Goal: Information Seeking & Learning: Learn about a topic

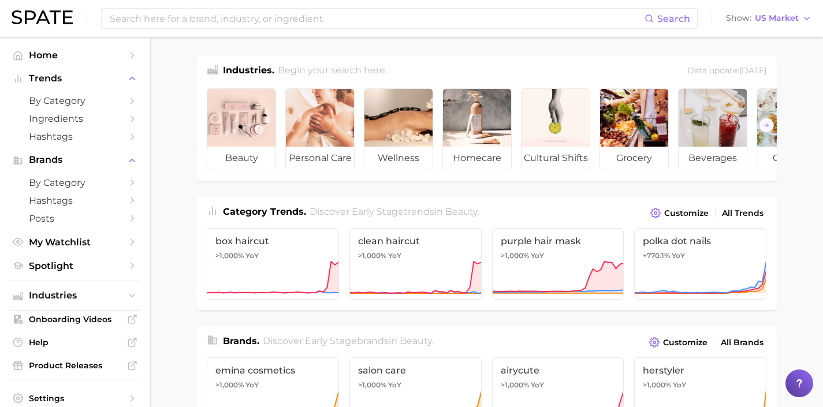
scroll to position [232, 0]
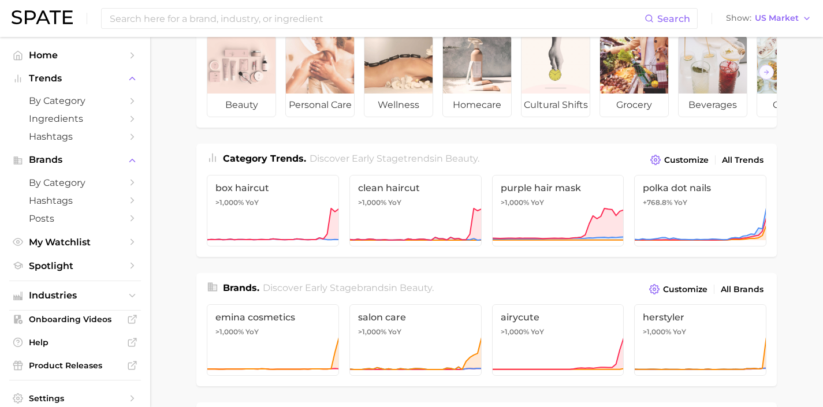
scroll to position [206, 0]
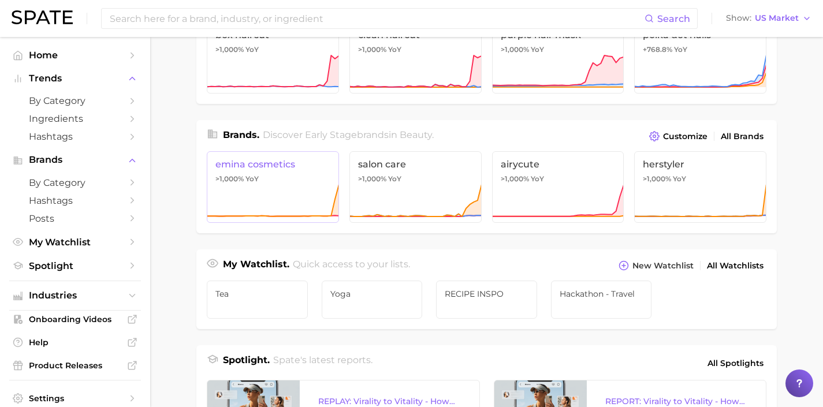
click at [300, 200] on icon at bounding box center [273, 201] width 132 height 35
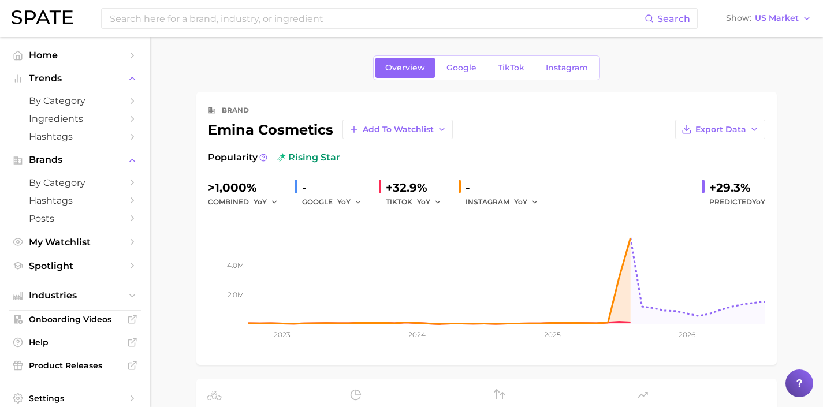
click at [451, 77] on link "Google" at bounding box center [462, 68] width 50 height 20
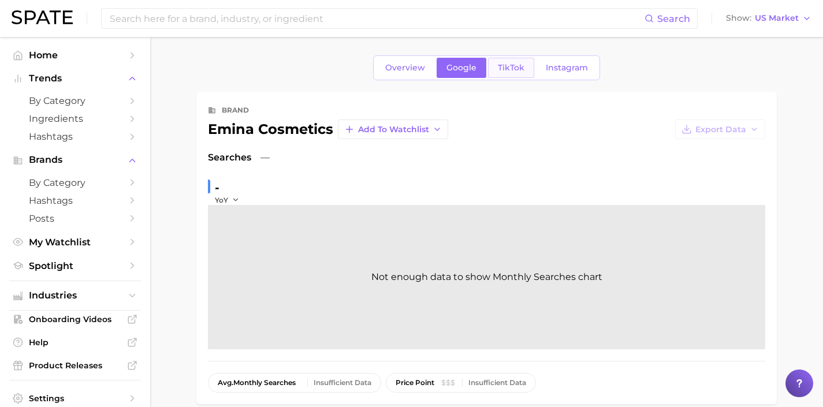
click at [515, 66] on span "TikTok" at bounding box center [511, 68] width 27 height 10
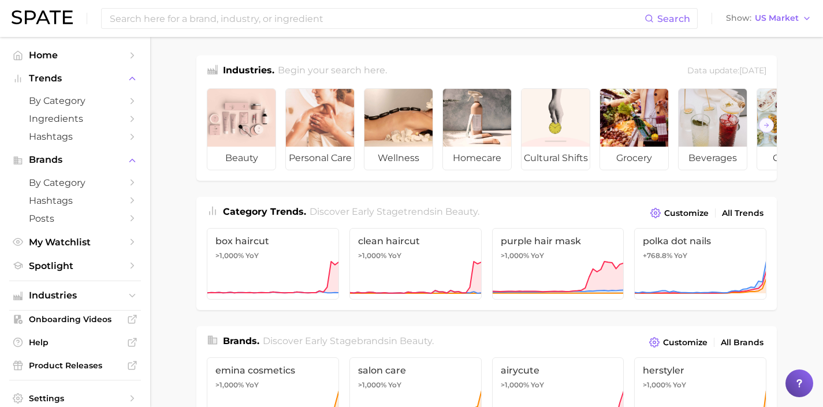
scroll to position [206, 0]
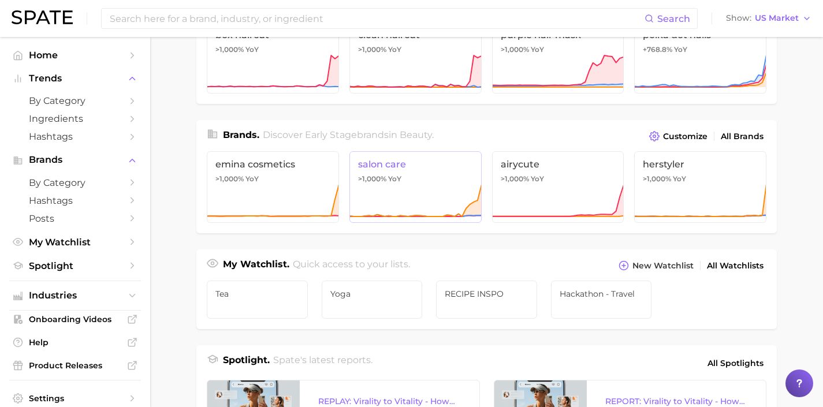
click at [460, 170] on span "salon care" at bounding box center [415, 164] width 115 height 11
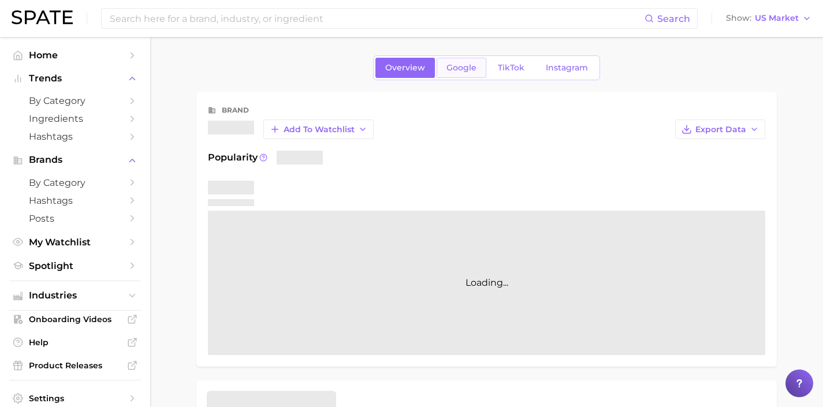
click at [469, 72] on span "Google" at bounding box center [462, 68] width 30 height 10
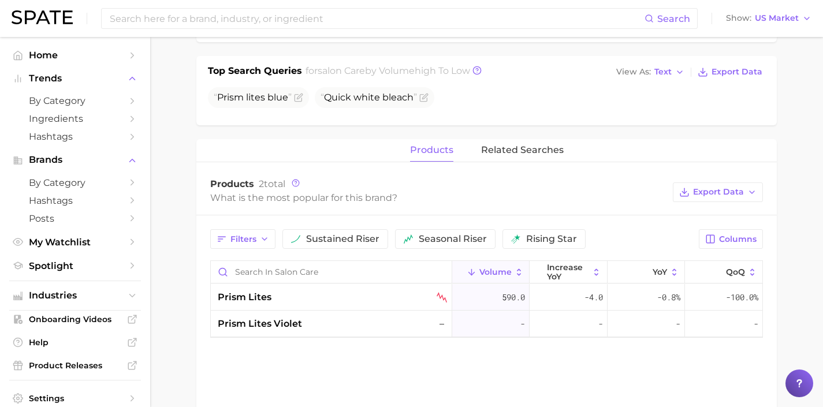
scroll to position [347, 0]
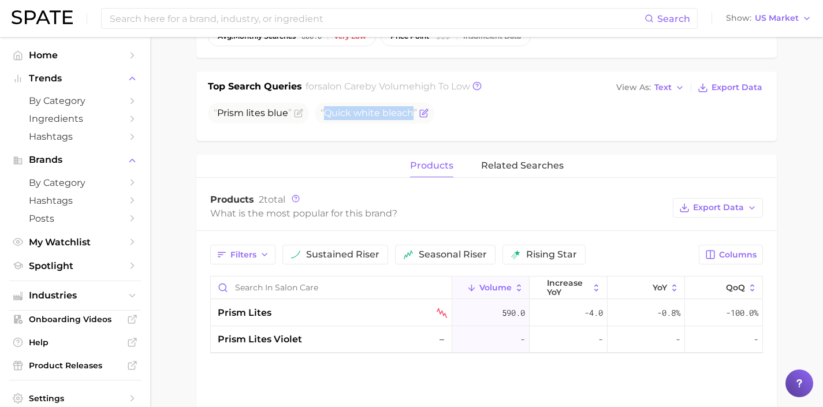
drag, startPoint x: 413, startPoint y: 114, endPoint x: 325, endPoint y: 116, distance: 88.4
click at [325, 116] on span "Quick white bleach" at bounding box center [369, 112] width 96 height 11
copy span "Quick white bleach"
click at [288, 116] on span "Prism lites blue" at bounding box center [253, 112] width 78 height 11
drag, startPoint x: 288, startPoint y: 116, endPoint x: 225, endPoint y: 114, distance: 63.0
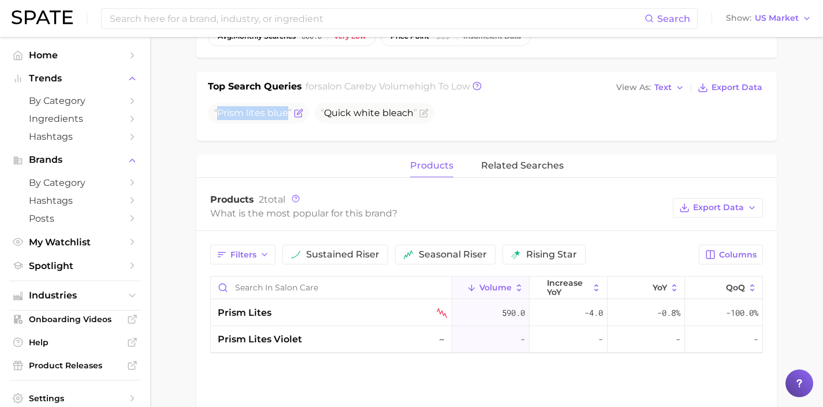
click at [225, 114] on span "Prism lites blue" at bounding box center [253, 112] width 78 height 11
copy span "Prism lites blue"
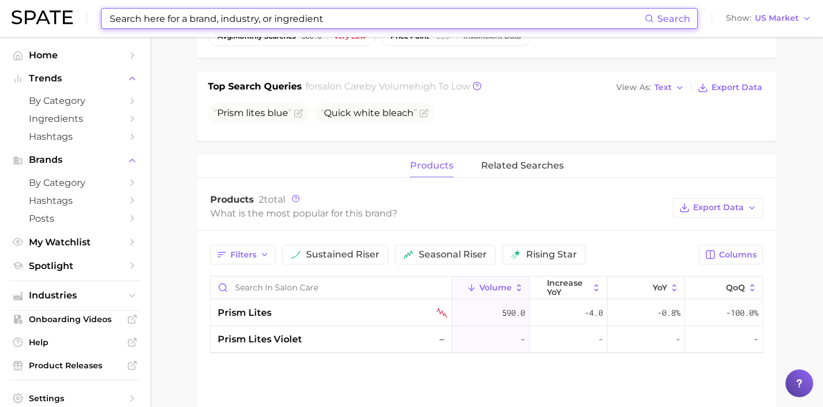
click at [265, 19] on input at bounding box center [377, 19] width 536 height 20
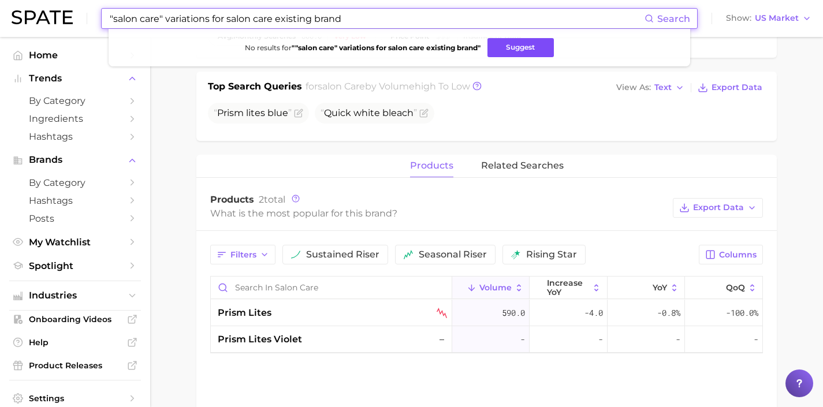
click at [501, 42] on button "Suggest" at bounding box center [521, 47] width 66 height 19
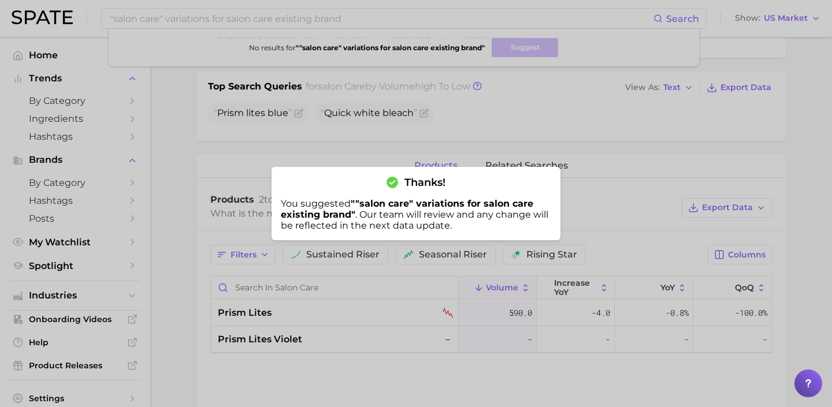
click at [270, 19] on div at bounding box center [416, 203] width 832 height 407
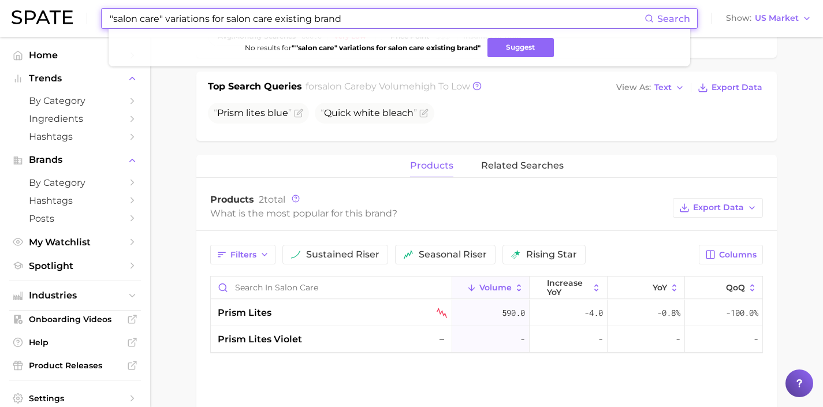
drag, startPoint x: 376, startPoint y: 23, endPoint x: 58, endPoint y: 12, distance: 317.9
click at [58, 12] on div ""salon care" variations for salon care existing brand Search No results for " "…" at bounding box center [412, 18] width 800 height 37
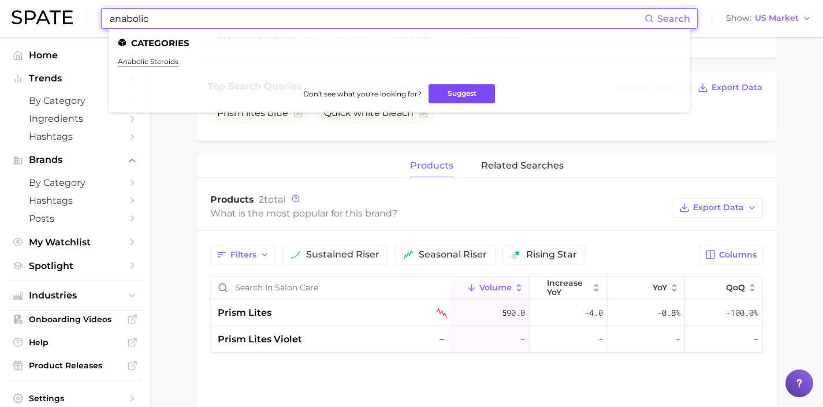
click at [453, 98] on button "Suggest" at bounding box center [462, 93] width 66 height 19
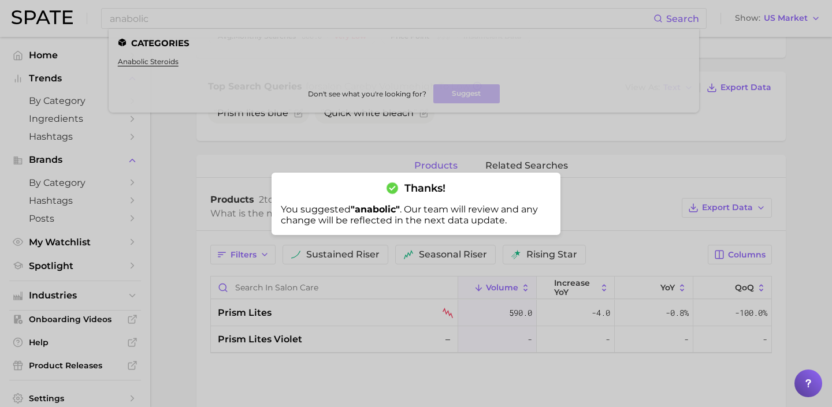
click at [316, 14] on div at bounding box center [416, 203] width 832 height 407
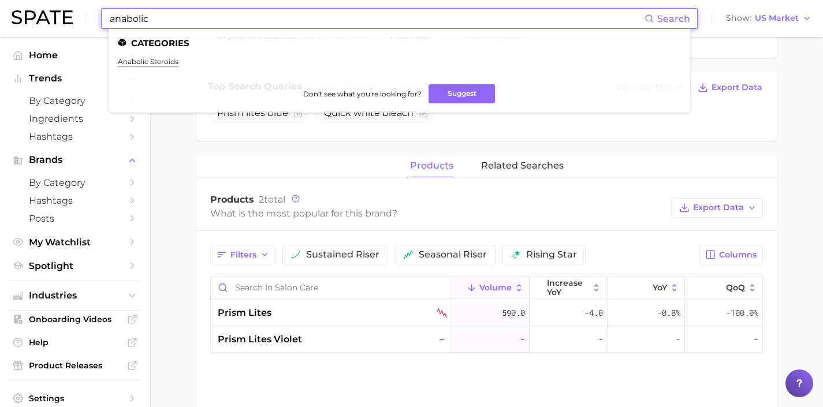
drag, startPoint x: 322, startPoint y: 17, endPoint x: 100, endPoint y: 13, distance: 221.9
click at [100, 13] on div "anabolic Search Categories anabolic steroids Don't see what you're looking for?…" at bounding box center [412, 18] width 800 height 37
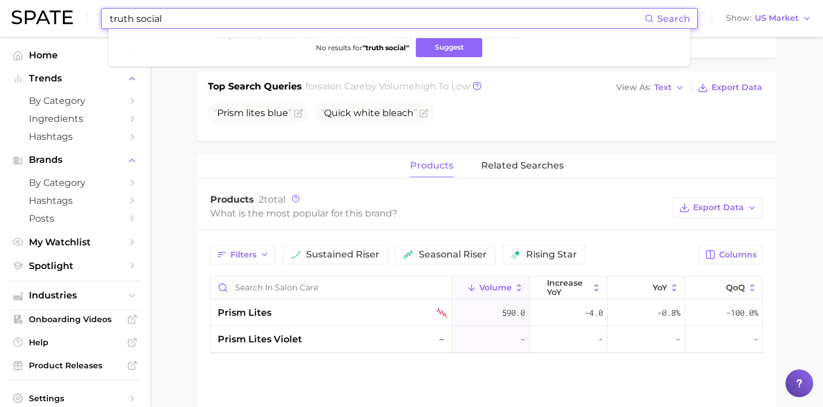
drag, startPoint x: 272, startPoint y: 16, endPoint x: 63, endPoint y: 10, distance: 209.2
click at [64, 10] on div "truth social Search No results for " truth social " Suggest Show US Market" at bounding box center [412, 18] width 800 height 37
drag, startPoint x: 281, startPoint y: 19, endPoint x: 6, endPoint y: -18, distance: 277.0
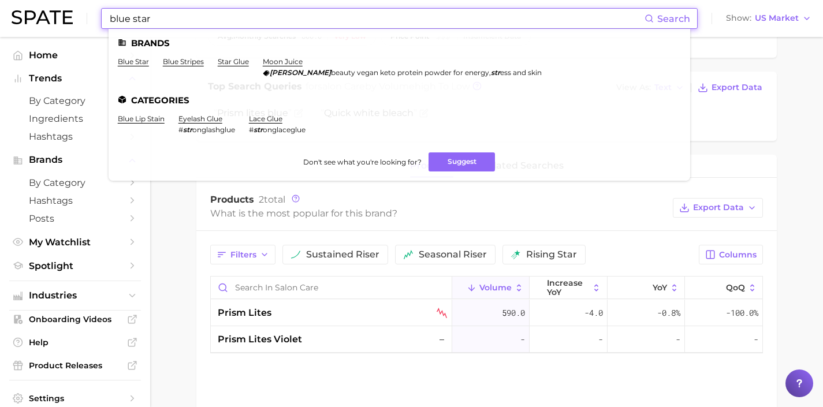
type input "blue star"
click at [116, 69] on ul "Brands blue star blue stripes star glue moon juice lue beauty vegan keto protei…" at bounding box center [400, 105] width 582 height 152
click at [125, 63] on link "blue star" at bounding box center [133, 61] width 31 height 9
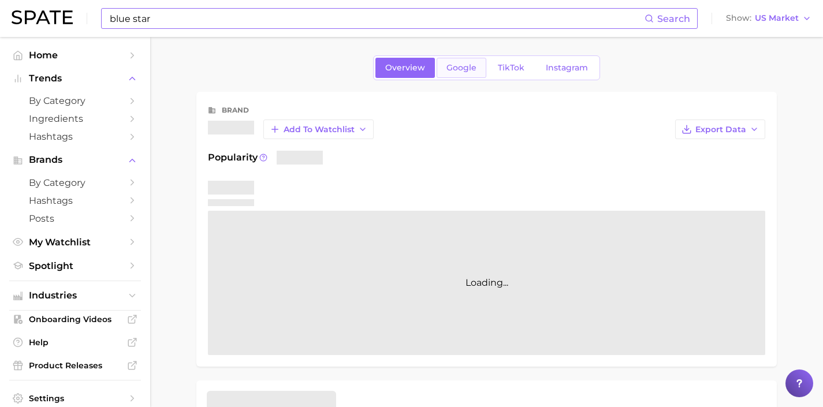
click at [452, 66] on span "Google" at bounding box center [462, 68] width 30 height 10
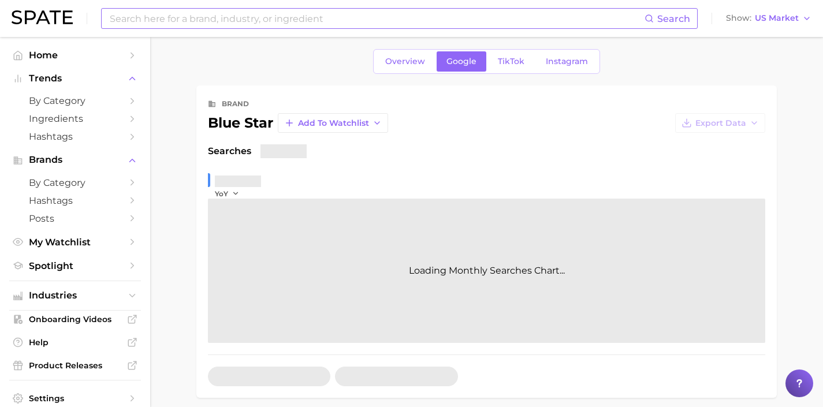
scroll to position [343, 0]
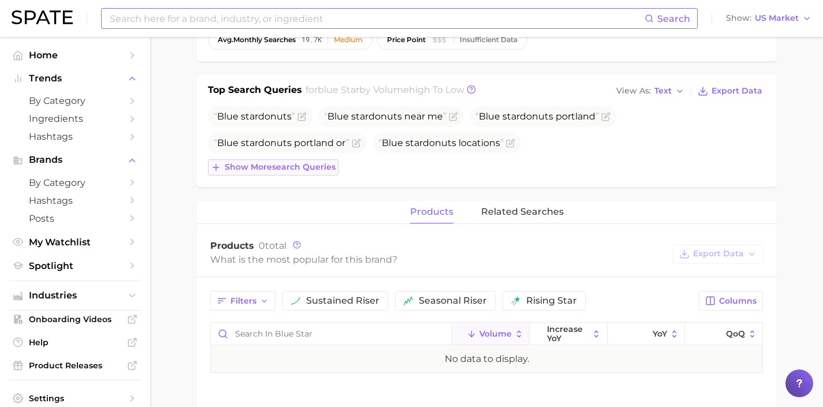
click at [291, 162] on span "Show more search queries" at bounding box center [280, 167] width 111 height 10
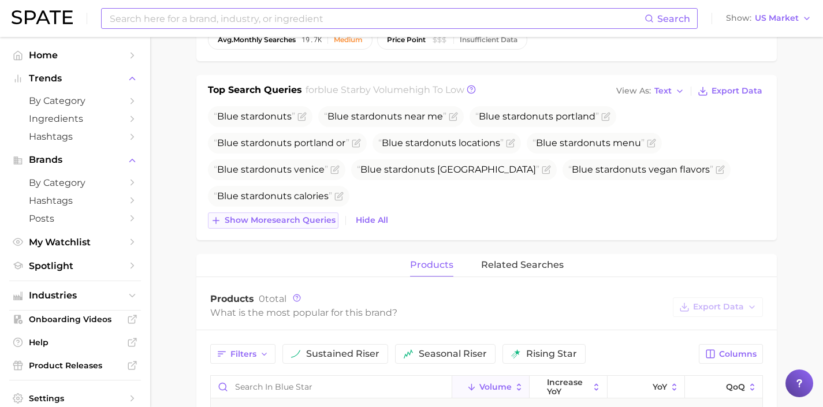
click at [310, 221] on span "Show more search queries" at bounding box center [280, 220] width 111 height 10
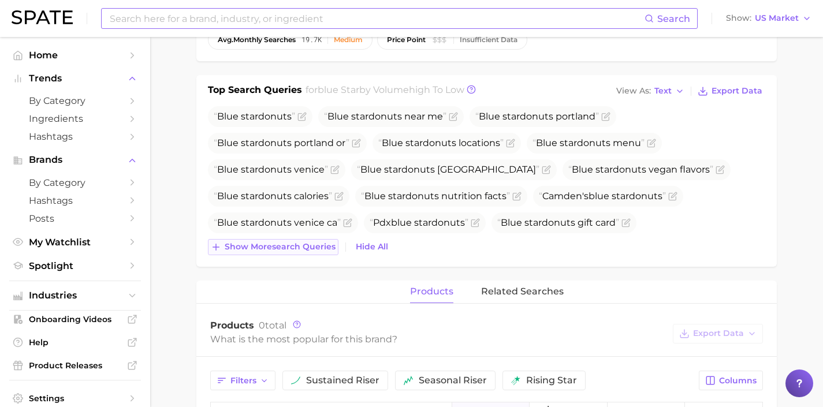
click at [306, 246] on span "Show more search queries" at bounding box center [280, 247] width 111 height 10
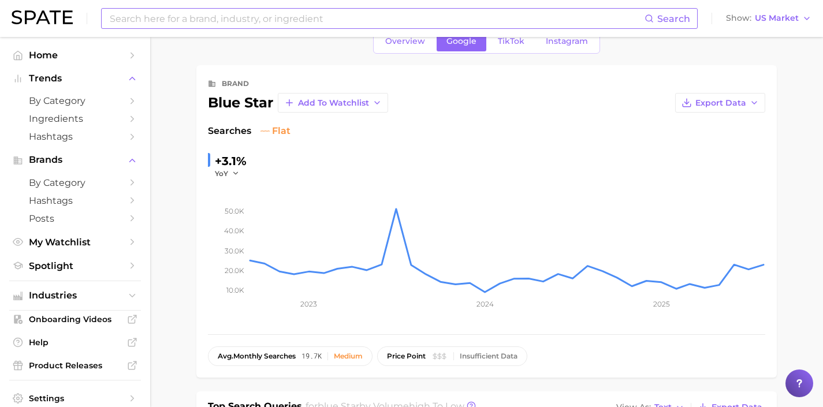
scroll to position [0, 0]
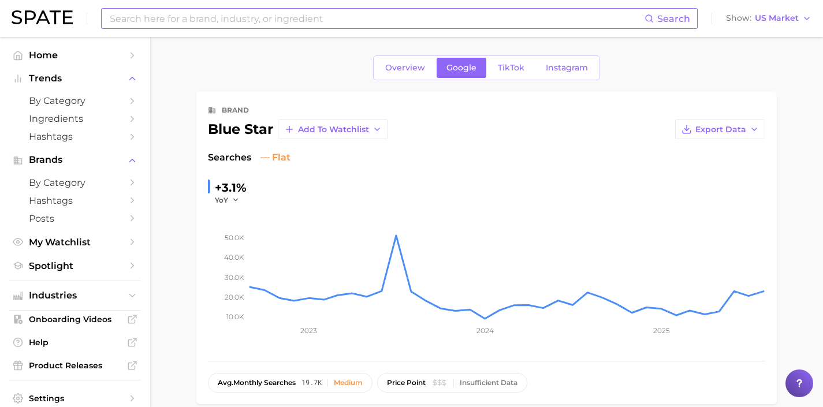
click at [234, 24] on input at bounding box center [377, 19] width 536 height 20
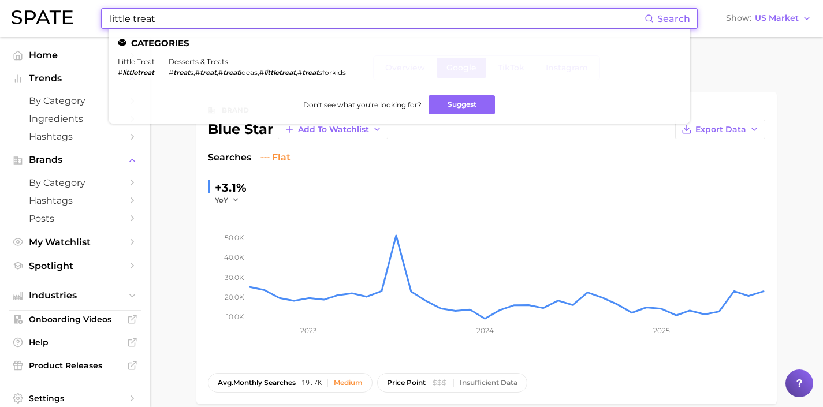
drag, startPoint x: 251, startPoint y: 24, endPoint x: 128, endPoint y: 8, distance: 124.0
click at [128, 8] on div "little treat Search Categories little treat # littletreat desserts & treats # t…" at bounding box center [399, 18] width 597 height 21
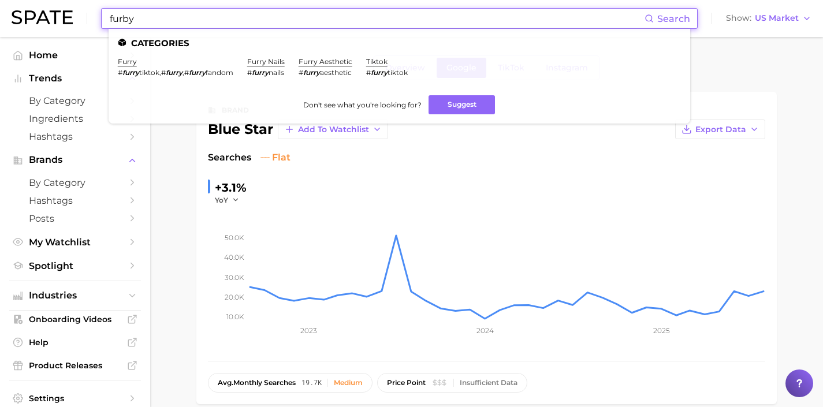
drag, startPoint x: 282, startPoint y: 16, endPoint x: 109, endPoint y: -2, distance: 174.3
click at [109, 0] on html "furby Search Categories furry # furry tiktok , # furry , # furry fandom furry n…" at bounding box center [411, 203] width 823 height 407
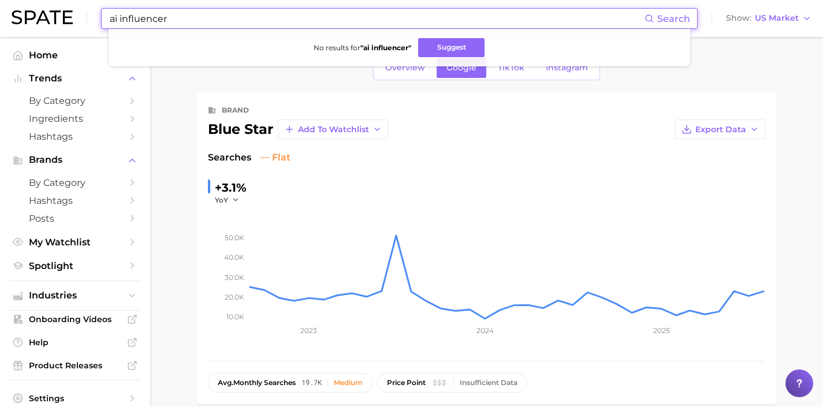
drag, startPoint x: 320, startPoint y: 14, endPoint x: 94, endPoint y: -12, distance: 227.9
click at [94, 0] on html "ai influencer Search No results for " ai influencer " Suggest Show US Market Ho…" at bounding box center [411, 203] width 823 height 407
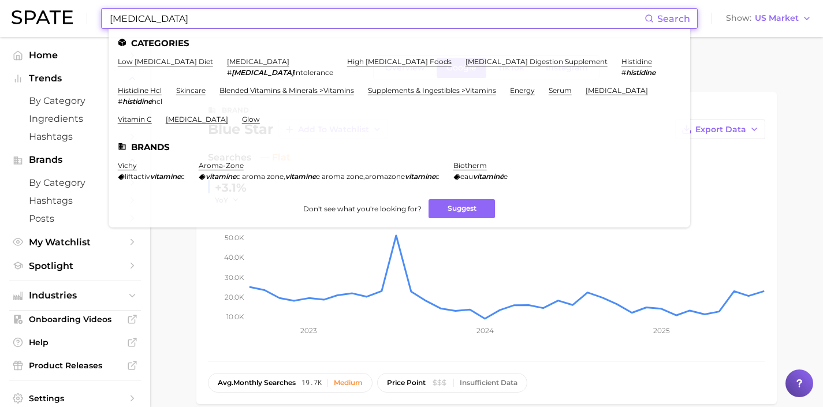
drag, startPoint x: 330, startPoint y: 17, endPoint x: 86, endPoint y: 8, distance: 244.5
click at [86, 8] on div "histamine Search Categories low histamine diet histamine intolerance # histamin…" at bounding box center [412, 18] width 800 height 37
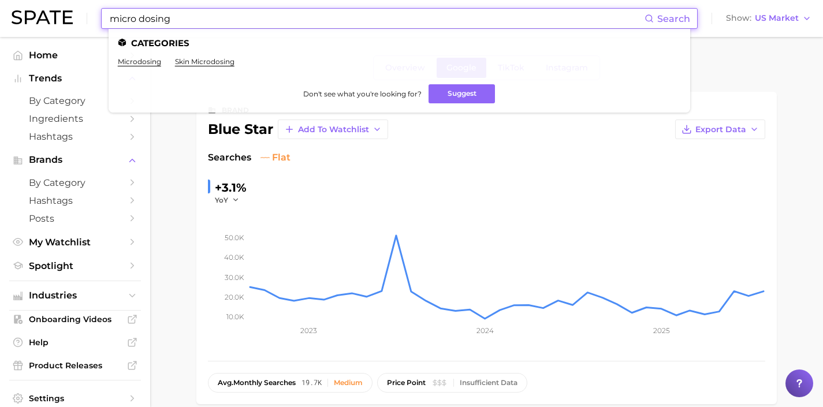
drag, startPoint x: 307, startPoint y: 17, endPoint x: 92, endPoint y: 1, distance: 215.5
click at [107, 6] on div "micro dosing Search Categories microdosing skin microdosing Don't see what you'…" at bounding box center [412, 18] width 800 height 37
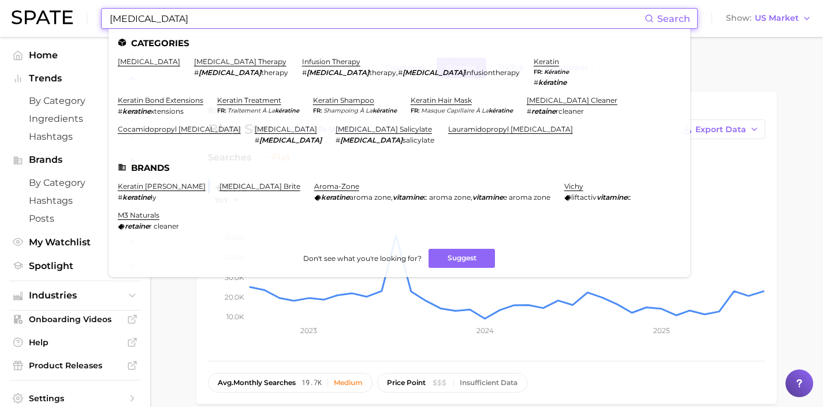
drag, startPoint x: 323, startPoint y: 18, endPoint x: 51, endPoint y: 1, distance: 272.1
click at [54, 1] on div "ketamine Search Categories ketamine ketamine therapy # ketamine therapy infusio…" at bounding box center [412, 18] width 800 height 37
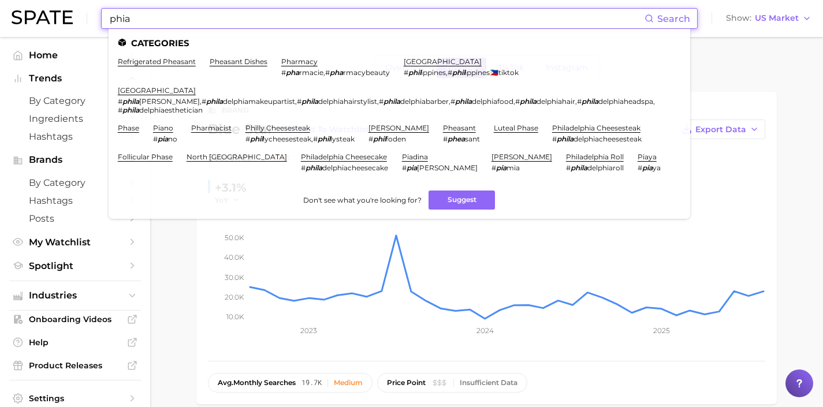
drag, startPoint x: 196, startPoint y: 19, endPoint x: 0, endPoint y: 1, distance: 197.2
click at [0, 1] on header "phia Search Categories refrigerated pheasant pheasant dishes pharmacy # pha rma…" at bounding box center [411, 18] width 823 height 37
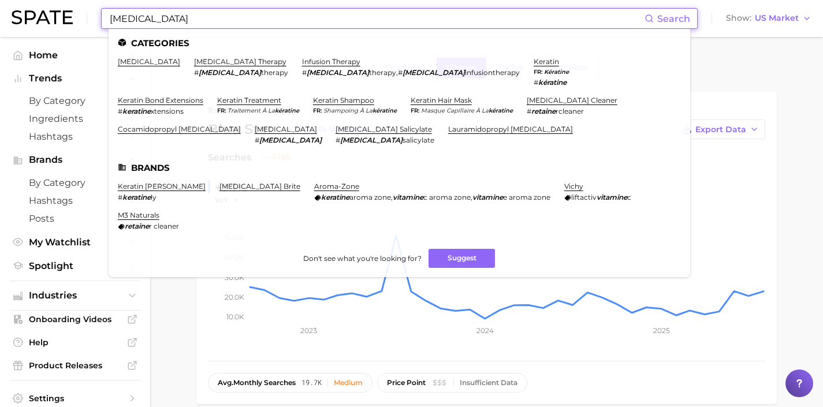
drag, startPoint x: 194, startPoint y: 17, endPoint x: 64, endPoint y: 10, distance: 130.2
click at [66, 11] on div "ketamine Search Categories ketamine ketamine therapy # ketamine therapy infusio…" at bounding box center [412, 18] width 800 height 37
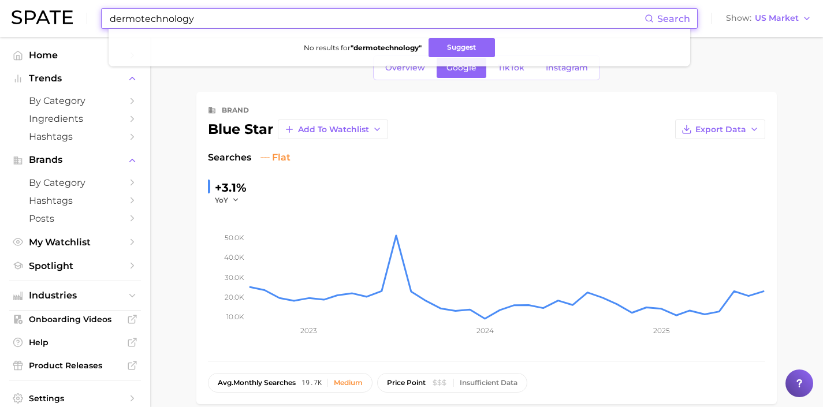
drag, startPoint x: 152, startPoint y: 18, endPoint x: 61, endPoint y: 16, distance: 90.7
click at [62, 16] on div "dermotechnology Search No results for " dermotechnology " Suggest Show US Market" at bounding box center [412, 18] width 800 height 37
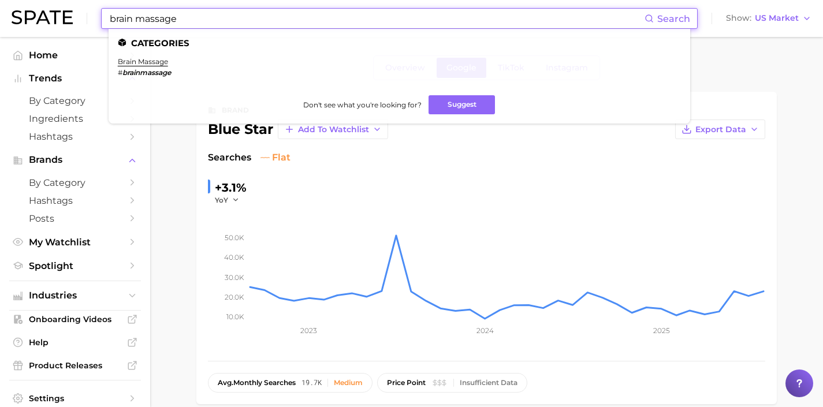
drag, startPoint x: 389, startPoint y: 20, endPoint x: 75, endPoint y: -14, distance: 316.6
click at [75, 0] on html "brain massage Search Categories brain massage # brainmassage Don't see what you…" at bounding box center [411, 203] width 823 height 407
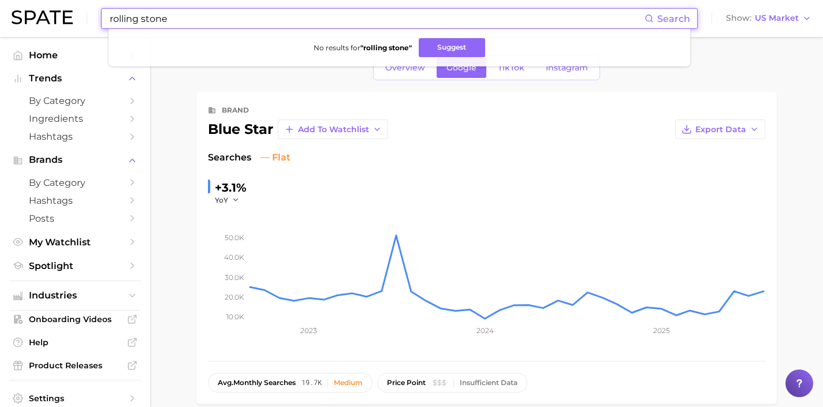
drag, startPoint x: 328, startPoint y: 16, endPoint x: 77, endPoint y: 13, distance: 250.1
click at [77, 13] on div "rolling stone Search No results for " rolling stone " Suggest Show US Market" at bounding box center [412, 18] width 800 height 37
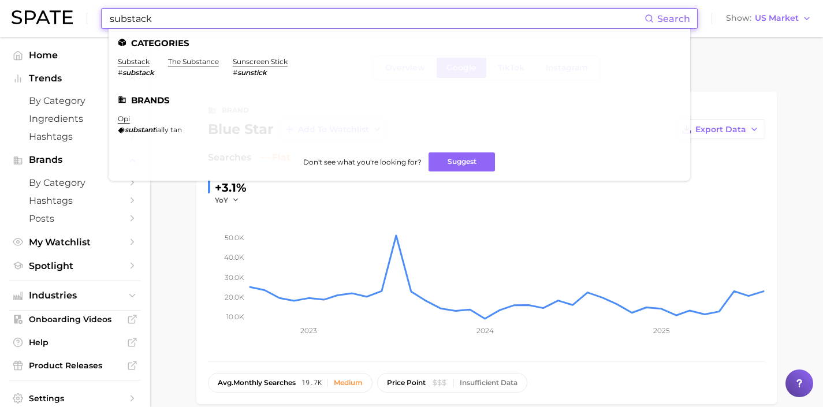
drag, startPoint x: 220, startPoint y: 19, endPoint x: 6, endPoint y: 3, distance: 214.3
click at [6, 3] on header "substack Search Categories substack # substack the substance sunscreen stick # …" at bounding box center [411, 18] width 823 height 37
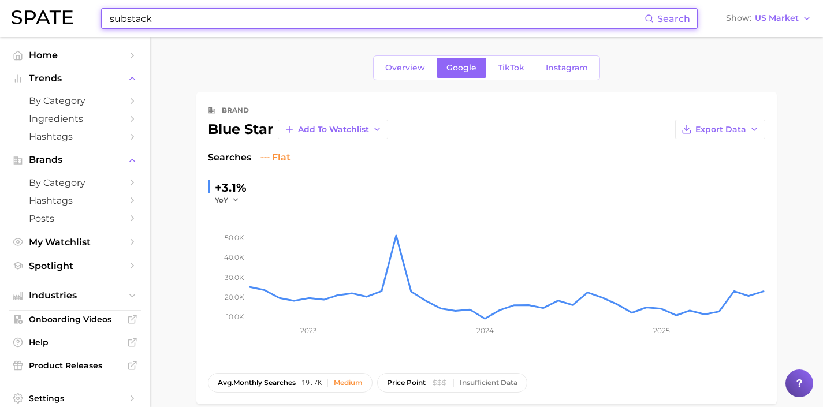
type input "b"
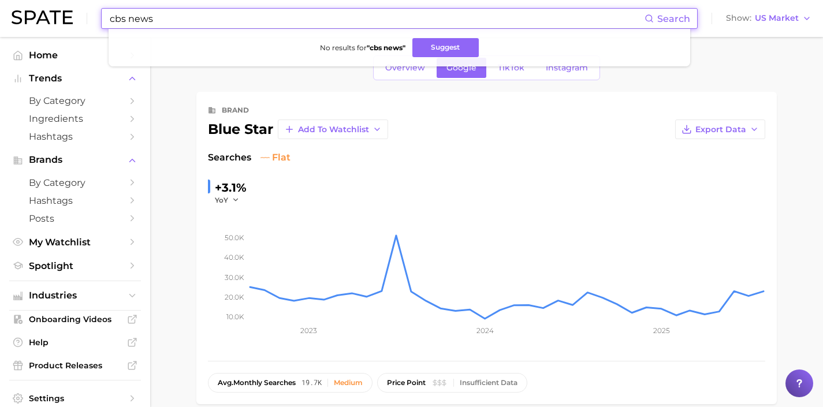
drag, startPoint x: 287, startPoint y: 14, endPoint x: 79, endPoint y: 1, distance: 208.4
click at [79, 1] on div "cbs news Search No results for " cbs news " Suggest Show US Market" at bounding box center [412, 18] width 800 height 37
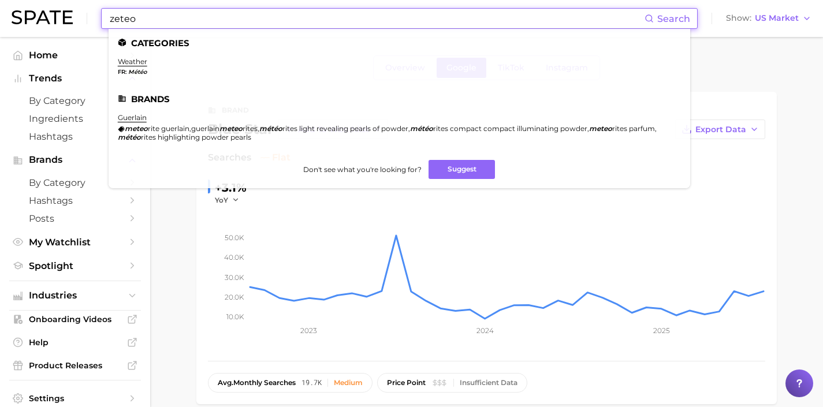
drag, startPoint x: 311, startPoint y: 17, endPoint x: 85, endPoint y: 14, distance: 226.5
click at [85, 15] on div "zeteo Search Categories weather fr Météo Brands guerlain meteo rite guerlain , …" at bounding box center [412, 18] width 800 height 37
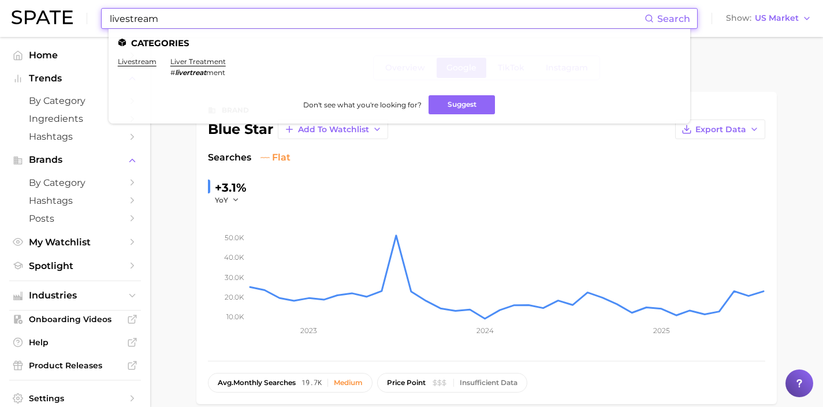
drag, startPoint x: 339, startPoint y: 18, endPoint x: 122, endPoint y: 8, distance: 216.9
click at [122, 8] on div "livestream Search Categories livestream liver treatment # livertreat ment Don't…" at bounding box center [399, 18] width 597 height 21
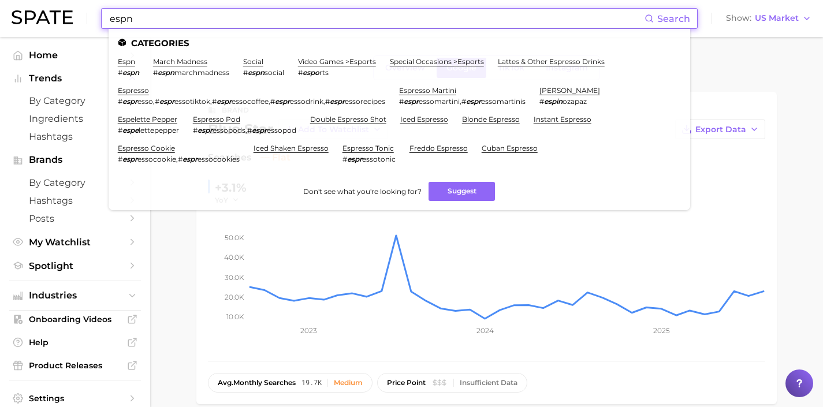
drag, startPoint x: 283, startPoint y: 20, endPoint x: 103, endPoint y: 8, distance: 180.6
click at [103, 8] on div "espn Search Categories espn # espn march madness # espn marchmadness social # e…" at bounding box center [399, 18] width 597 height 21
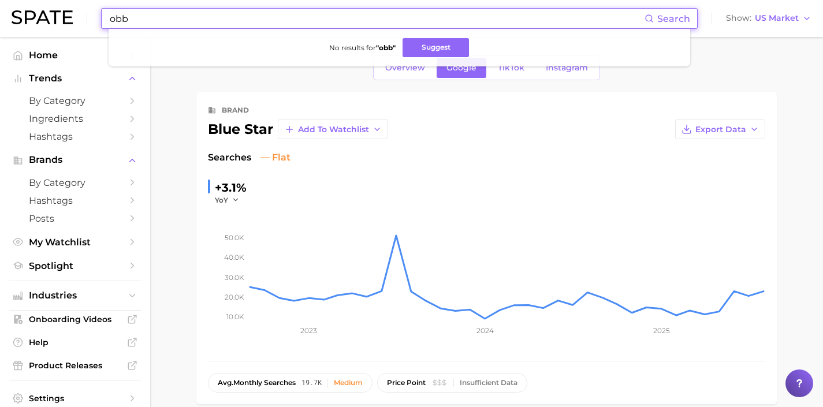
drag, startPoint x: 244, startPoint y: 16, endPoint x: 13, endPoint y: 6, distance: 231.3
click at [36, 8] on div "obb Search No results for " obb " Suggest Show US Market" at bounding box center [412, 18] width 800 height 37
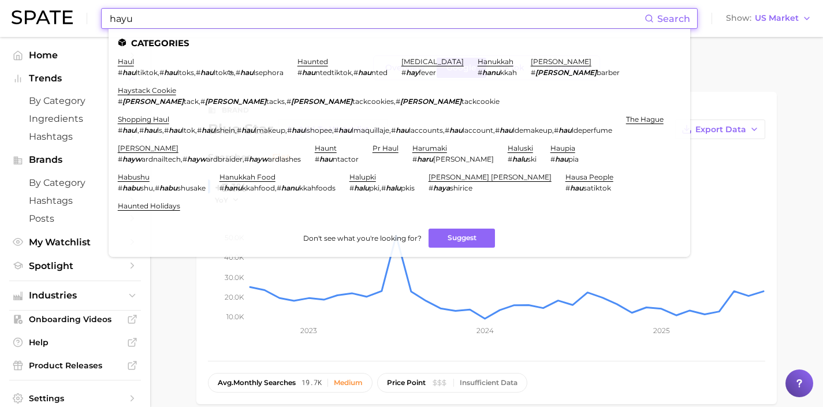
drag, startPoint x: 333, startPoint y: 21, endPoint x: 60, endPoint y: -6, distance: 274.0
click at [60, 0] on html "hayu Search Categories haul # hau ltiktok , # hau ltoks , # hau ltok🛍 , # hau l…" at bounding box center [411, 203] width 823 height 407
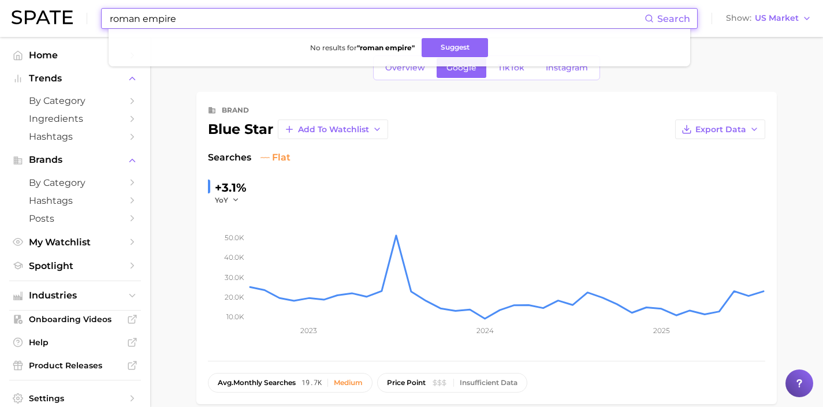
drag, startPoint x: 169, startPoint y: 8, endPoint x: 54, endPoint y: -1, distance: 115.3
click at [54, 0] on html "roman empire Search No results for " roman empire " Suggest Show US Market Home…" at bounding box center [411, 203] width 823 height 407
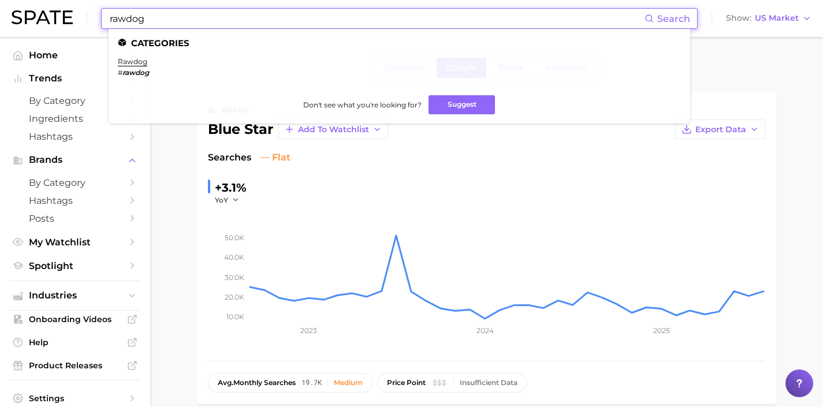
drag, startPoint x: 274, startPoint y: 16, endPoint x: 12, endPoint y: 10, distance: 262.3
click at [12, 10] on div "rawdog Search Categories rawdog # rawdog Don't see what you're looking for? Sug…" at bounding box center [412, 18] width 800 height 37
drag, startPoint x: 216, startPoint y: 19, endPoint x: 27, endPoint y: 6, distance: 189.4
click at [27, 6] on div "mtv Search Categories movies # mtv movies Don't see what you're looking for? Su…" at bounding box center [412, 18] width 800 height 37
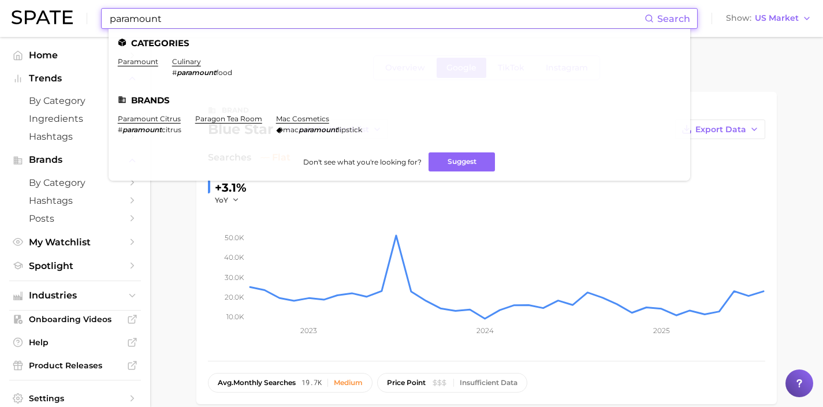
drag, startPoint x: 334, startPoint y: 18, endPoint x: 1, endPoint y: 5, distance: 333.0
click at [1, 5] on header "paramount Search Categories paramount culinary # paramount food Brands paramoun…" at bounding box center [411, 18] width 823 height 37
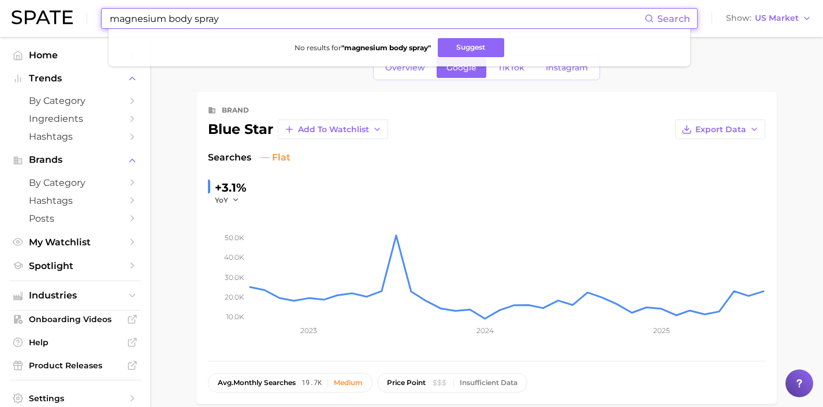
drag, startPoint x: 257, startPoint y: 15, endPoint x: 108, endPoint y: 13, distance: 149.1
click at [109, 13] on input "magnesium body spray" at bounding box center [377, 19] width 536 height 20
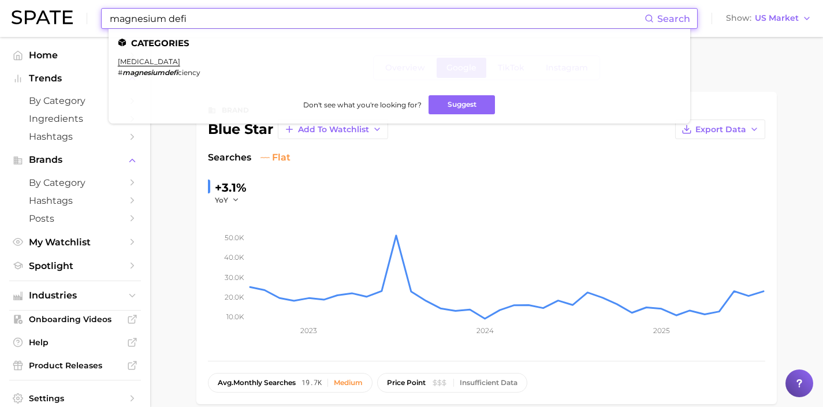
drag, startPoint x: 265, startPoint y: 17, endPoint x: 99, endPoint y: 15, distance: 166.4
click at [99, 15] on div "magnesium defi Search Categories magnesium deficiency # magnesiumdefi ciency Do…" at bounding box center [412, 18] width 800 height 37
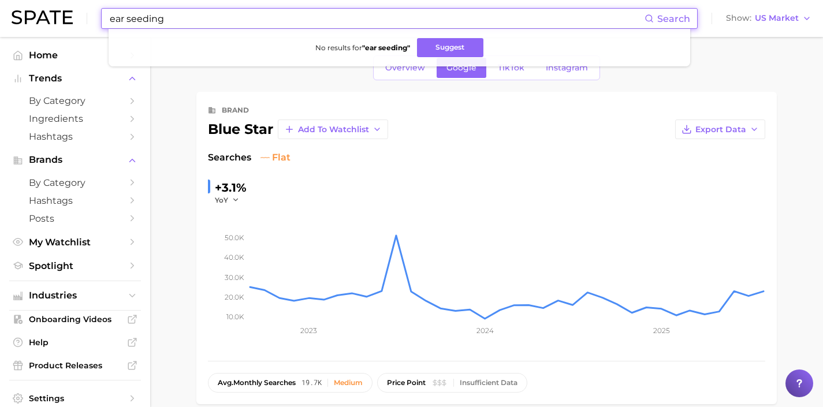
click at [204, 17] on input "ear seeding" at bounding box center [377, 19] width 536 height 20
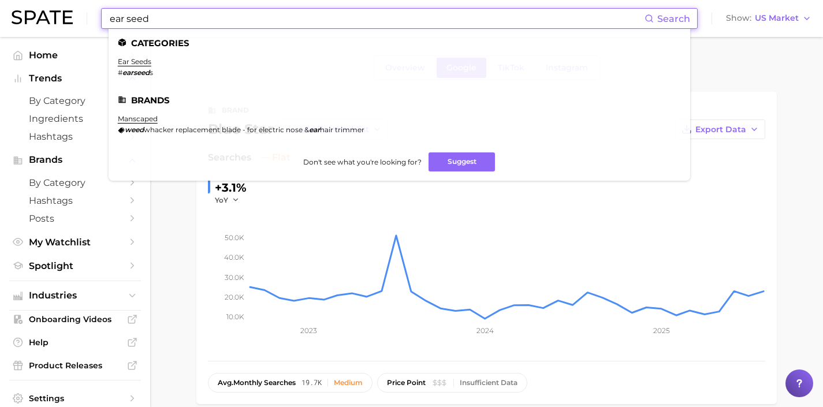
drag, startPoint x: 144, startPoint y: 18, endPoint x: 97, endPoint y: 19, distance: 47.4
click at [97, 19] on div "ear seed Search Categories ear seeds # earseed s Brands manscaped weed whacker …" at bounding box center [412, 18] width 800 height 37
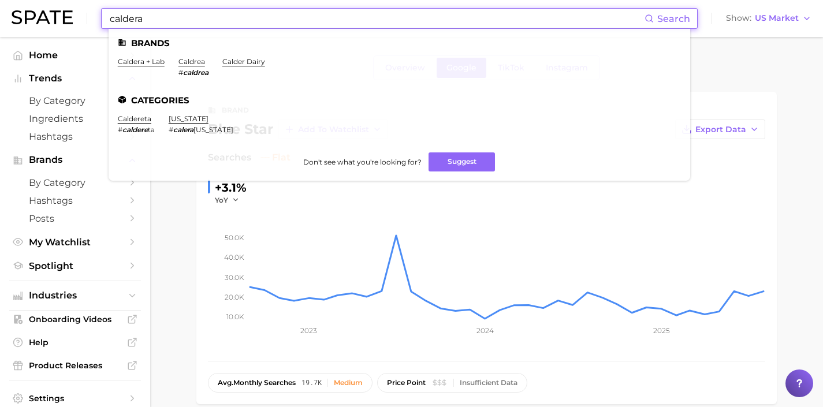
drag, startPoint x: 269, startPoint y: 18, endPoint x: 70, endPoint y: 14, distance: 198.8
click at [70, 14] on div "caldera Search Brands caldera + lab caldrea # caldrea calder dairy Categories c…" at bounding box center [412, 18] width 800 height 37
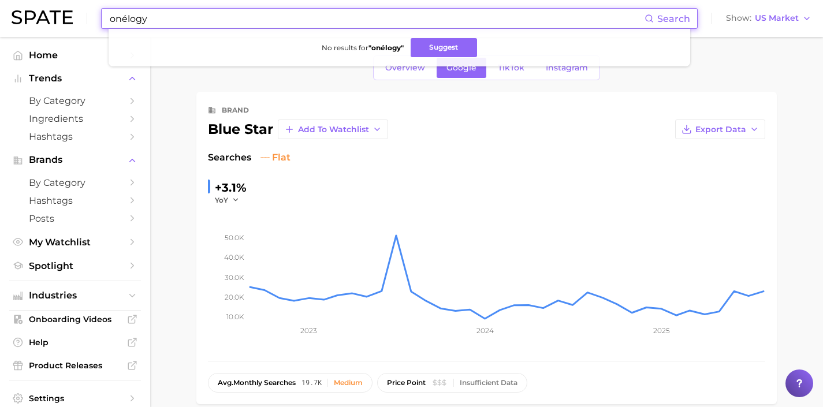
drag, startPoint x: 180, startPoint y: 18, endPoint x: 84, endPoint y: 16, distance: 95.9
click at [84, 16] on div "onélogy Search No results for " onélogy " Suggest Show US Market" at bounding box center [412, 18] width 800 height 37
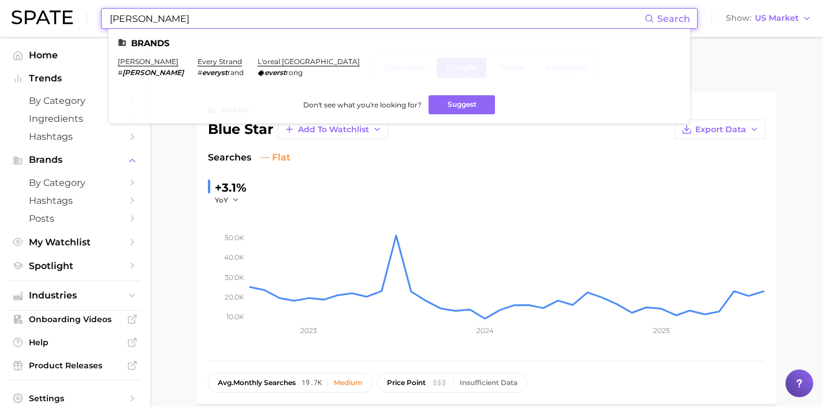
drag, startPoint x: 285, startPoint y: 23, endPoint x: 14, endPoint y: 2, distance: 271.2
click at [15, 2] on div "everist Search Brands everist # everist every strand # everyst rand l'oreal par…" at bounding box center [412, 18] width 800 height 37
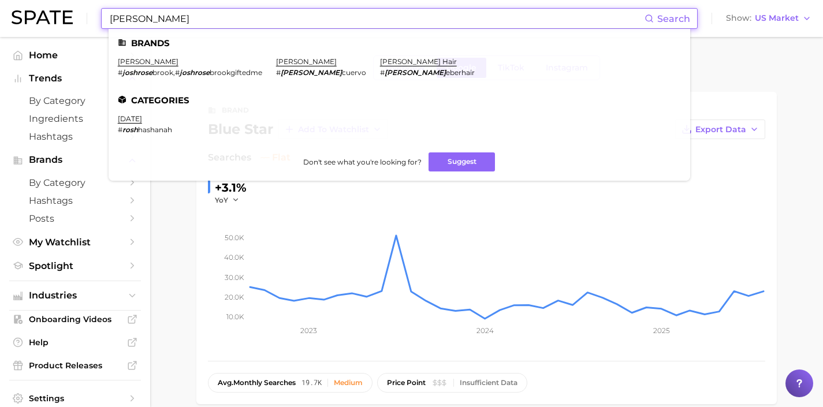
drag, startPoint x: 87, startPoint y: 8, endPoint x: 45, endPoint y: 4, distance: 41.8
click at [58, 9] on div "josh rose Search Brands josh rosebrook # joshrose brook , # joshrose brookgifte…" at bounding box center [412, 18] width 800 height 37
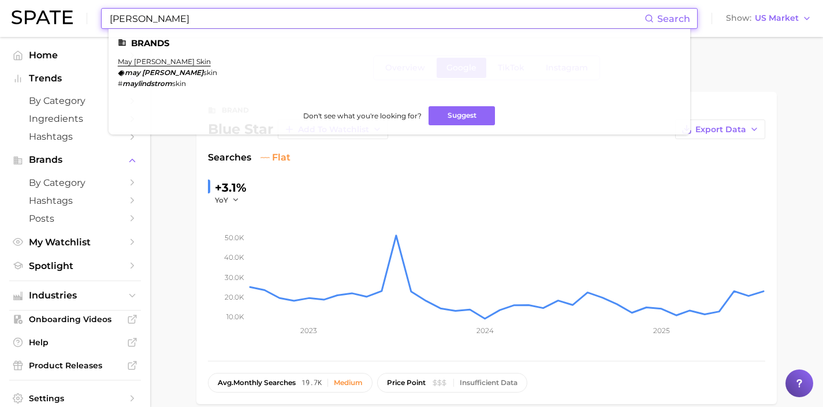
drag, startPoint x: 246, startPoint y: 18, endPoint x: 49, endPoint y: 15, distance: 197.0
click at [49, 16] on div "may lindstrom Search Brands may lindstrom skin may lindstrom skin # maylindstro…" at bounding box center [412, 18] width 800 height 37
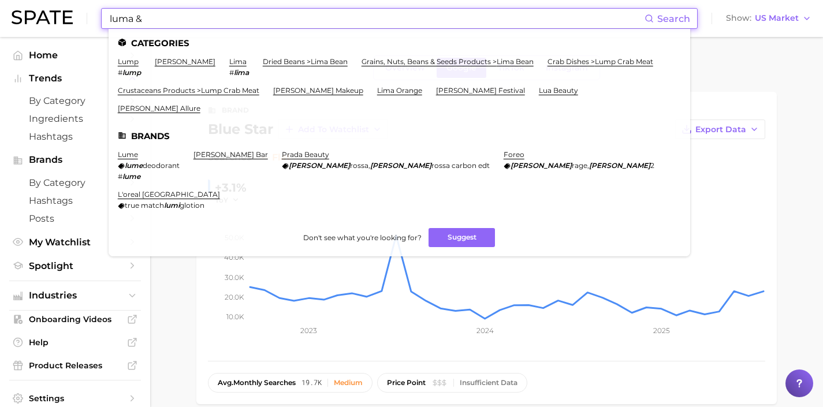
drag, startPoint x: 229, startPoint y: 15, endPoint x: 35, endPoint y: 5, distance: 194.4
click at [36, 5] on div "luma & Search Categories lump # lump adriana lima lima # lima dried beans > lim…" at bounding box center [412, 18] width 800 height 37
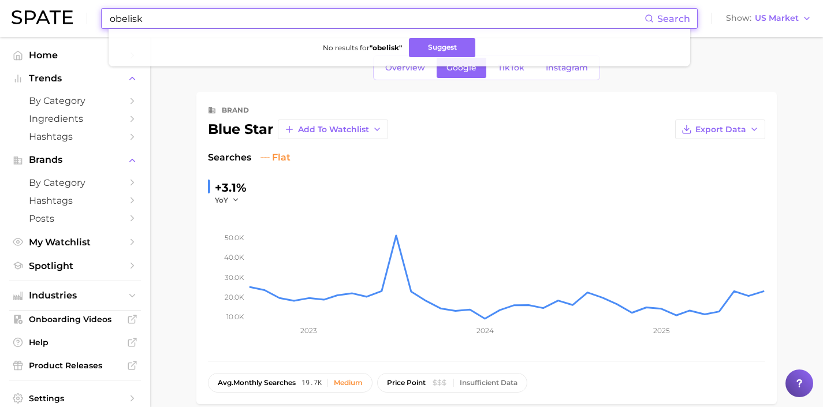
drag, startPoint x: 233, startPoint y: 17, endPoint x: 9, endPoint y: -5, distance: 225.2
click at [9, 0] on html "obelisk Search No results for " obelisk " Suggest Show US Market Home Trends by…" at bounding box center [411, 203] width 823 height 407
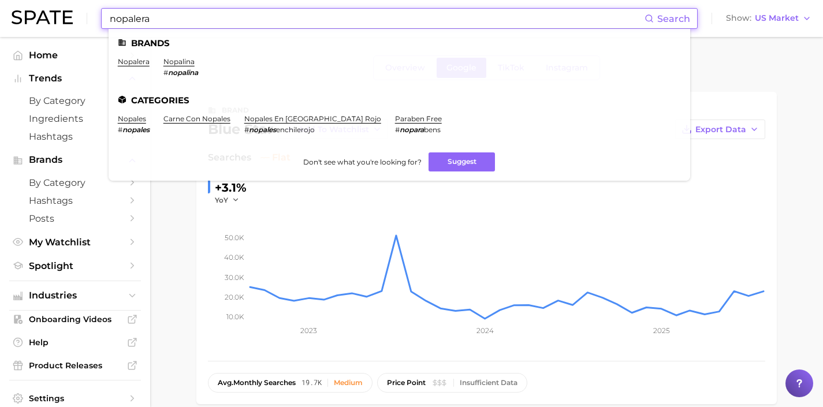
drag, startPoint x: 196, startPoint y: 17, endPoint x: 53, endPoint y: 18, distance: 142.7
click at [53, 18] on div "nopalera Search Brands nopalera nopalina # nopalina Categories nopales # nopale…" at bounding box center [412, 18] width 800 height 37
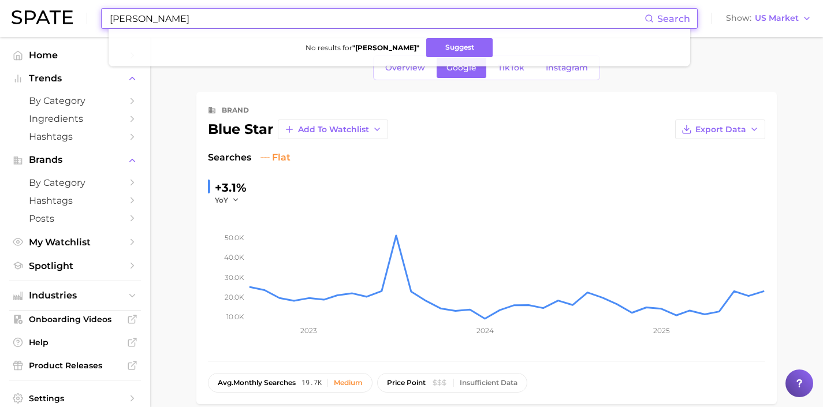
drag, startPoint x: 293, startPoint y: 23, endPoint x: 73, endPoint y: 3, distance: 221.0
click at [73, 3] on div "aeston wes Search No results for " aeston wes " Suggest Show US Market" at bounding box center [412, 18] width 800 height 37
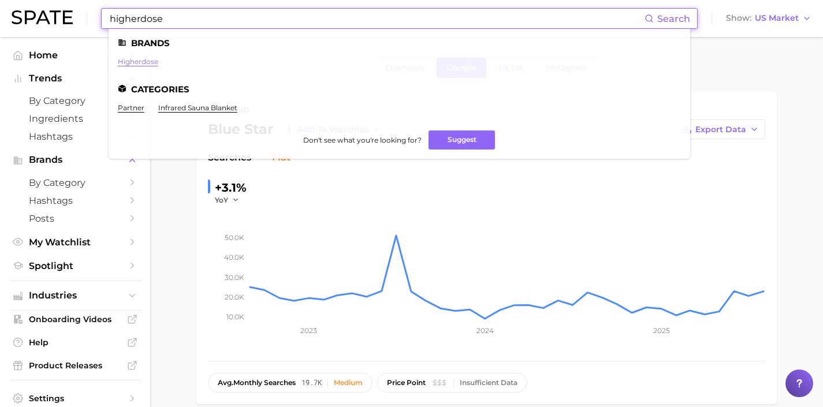
type input "higherdose"
click at [140, 61] on link "higherdose" at bounding box center [138, 61] width 40 height 9
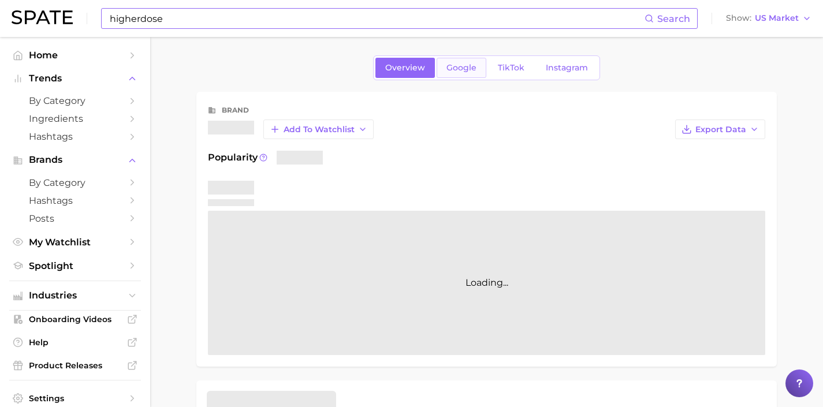
click at [460, 74] on link "Google" at bounding box center [462, 68] width 50 height 20
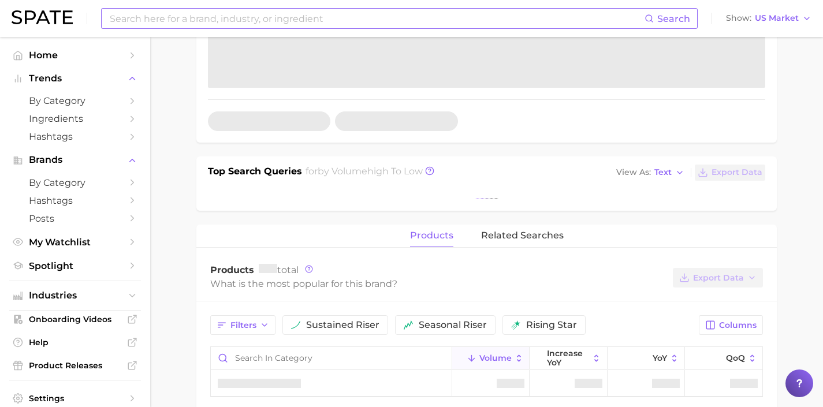
scroll to position [335, 0]
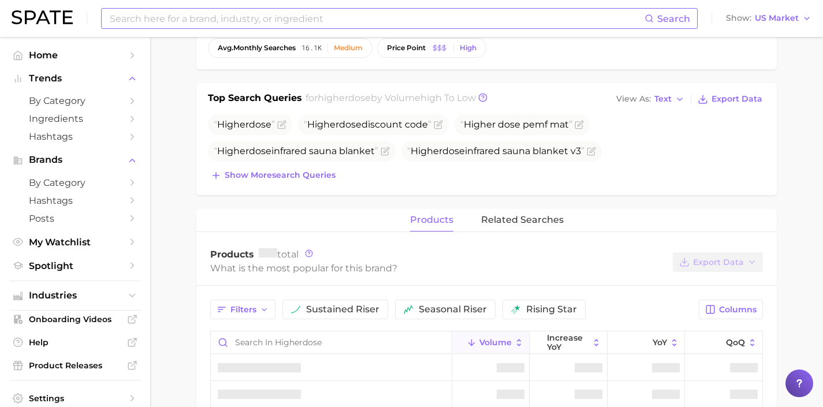
click at [310, 165] on div "Higherdose Higherdose discount code Higher dose pemf mat Higherdose infrared sa…" at bounding box center [486, 148] width 557 height 69
click at [310, 170] on button "Show more search queries" at bounding box center [273, 176] width 131 height 16
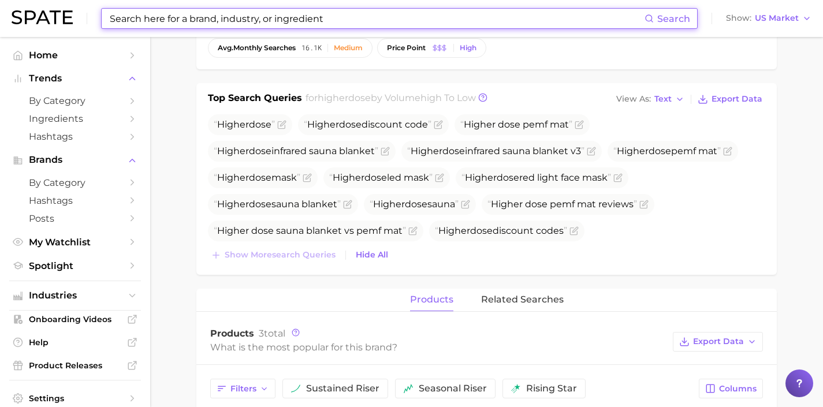
click at [261, 12] on input at bounding box center [377, 19] width 536 height 20
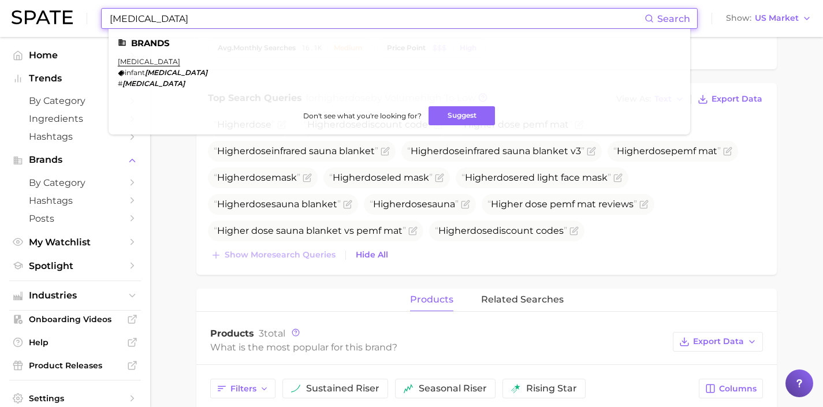
drag, startPoint x: 192, startPoint y: 20, endPoint x: 16, endPoint y: 5, distance: 176.8
click at [16, 5] on div "tylenol Search Brands tylenol infant tylenol # tylenol Don't see what you're lo…" at bounding box center [412, 18] width 800 height 37
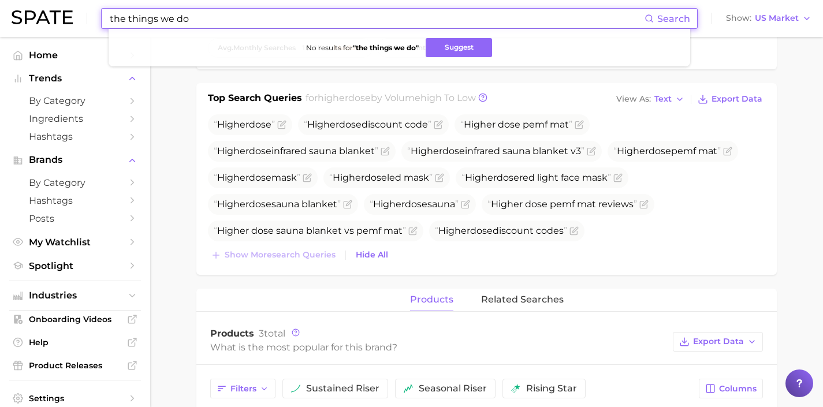
drag, startPoint x: 272, startPoint y: 19, endPoint x: 92, endPoint y: 1, distance: 180.6
click at [120, 9] on input "the things we do" at bounding box center [377, 19] width 536 height 20
drag, startPoint x: 244, startPoint y: 17, endPoint x: 0, endPoint y: -13, distance: 246.1
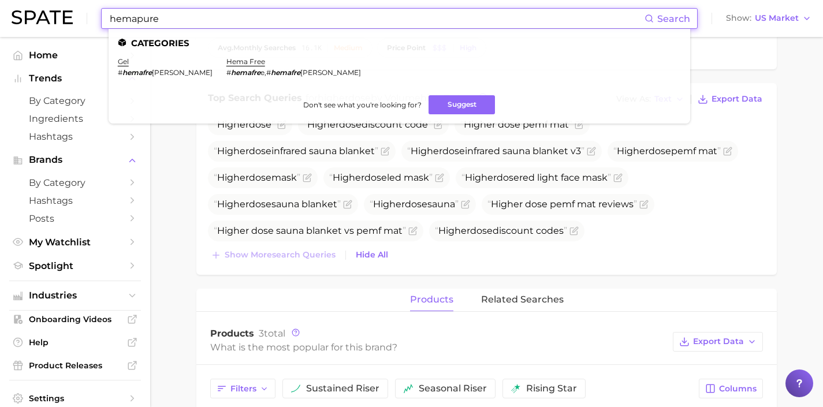
drag, startPoint x: 211, startPoint y: 17, endPoint x: 70, endPoint y: 7, distance: 141.3
click at [70, 7] on div "hemapure Search Categories gel # hemafre egel hema free # hemafre e , # hemafre…" at bounding box center [412, 18] width 800 height 37
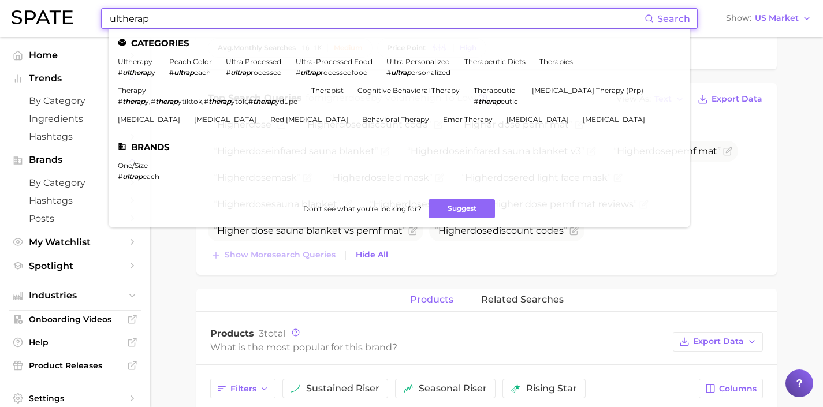
drag, startPoint x: 271, startPoint y: 21, endPoint x: 29, endPoint y: -9, distance: 243.9
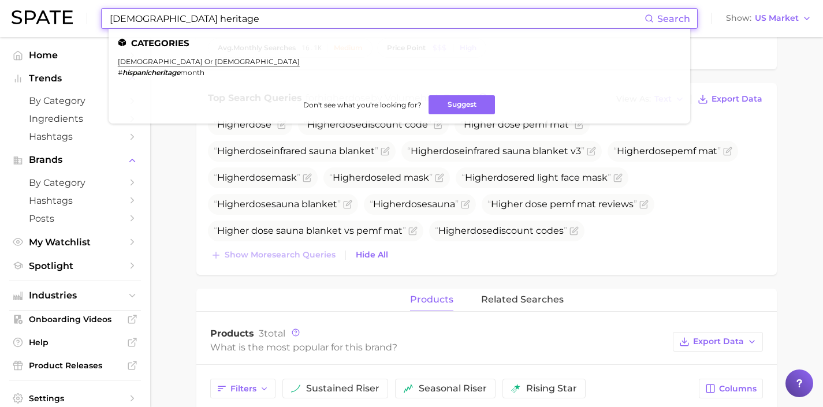
drag, startPoint x: 326, startPoint y: 23, endPoint x: 76, endPoint y: 3, distance: 251.0
click at [77, 3] on div "hispanic heritage Search Categories hispanic or latino # hispanicheritage month…" at bounding box center [412, 18] width 800 height 37
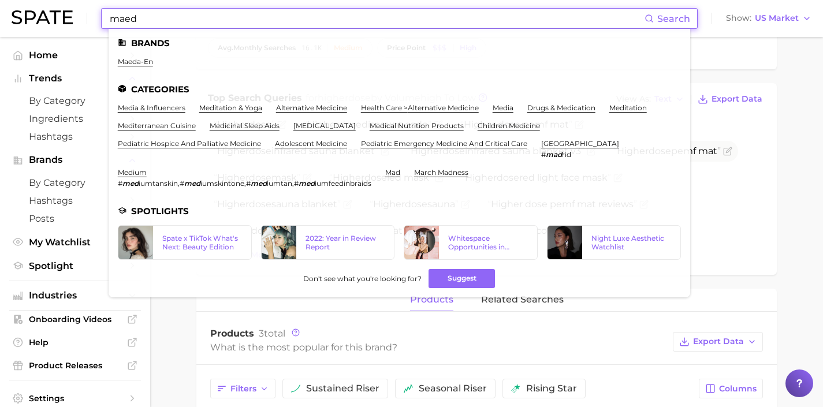
drag, startPoint x: 271, startPoint y: 20, endPoint x: 78, endPoint y: 5, distance: 193.5
click at [84, 6] on div "maed Search Brands maeda-en Categories media & influencers meditation & yoga al…" at bounding box center [412, 18] width 800 height 37
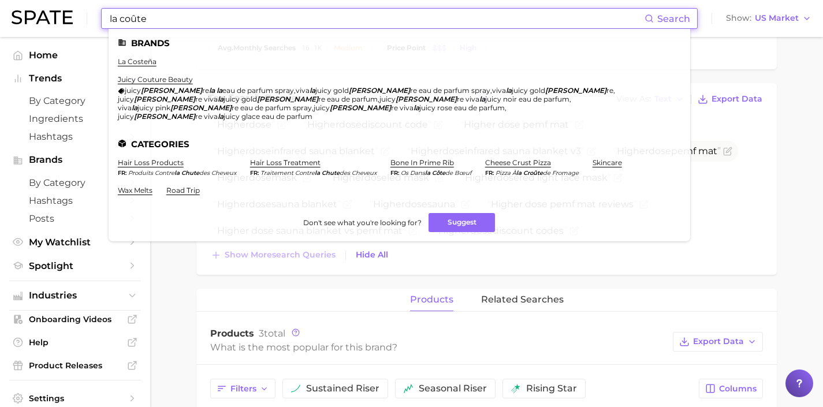
click at [124, 21] on input "la coûte" at bounding box center [377, 19] width 536 height 20
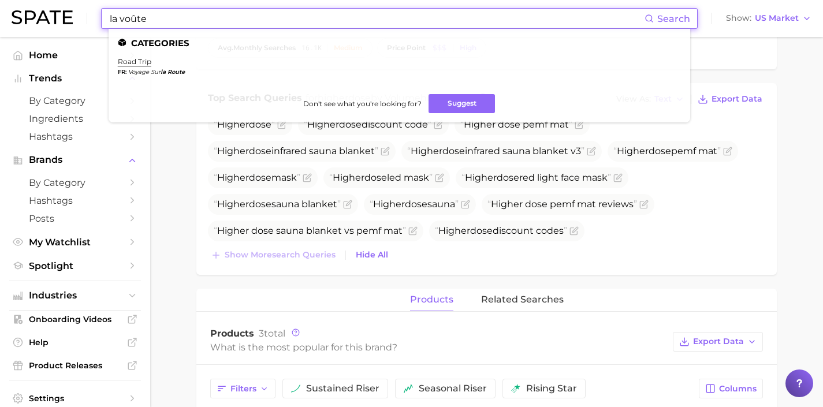
drag, startPoint x: 169, startPoint y: 18, endPoint x: 63, endPoint y: 6, distance: 106.4
click at [63, 6] on div "la voûte Search Categories road trip fr voyage sur la route Don't see what you'…" at bounding box center [412, 18] width 800 height 37
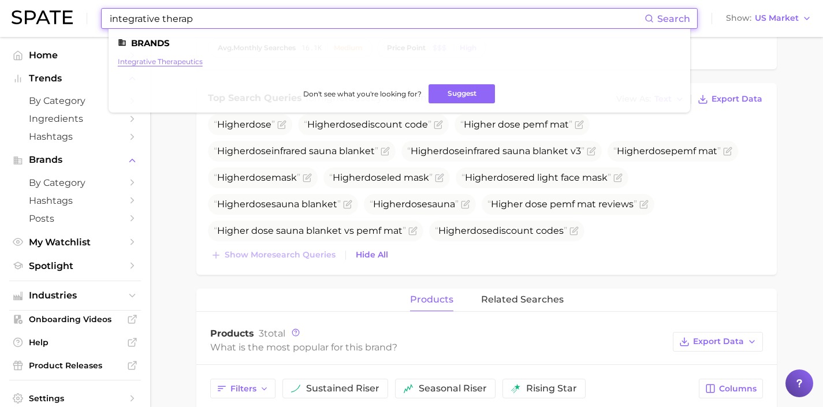
type input "integrative therap"
click at [184, 63] on link "integrative therapeutics" at bounding box center [160, 61] width 85 height 9
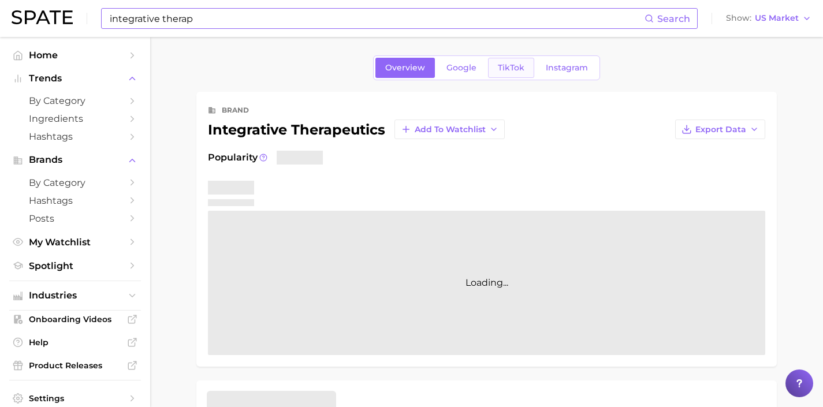
click at [512, 65] on span "TikTok" at bounding box center [511, 68] width 27 height 10
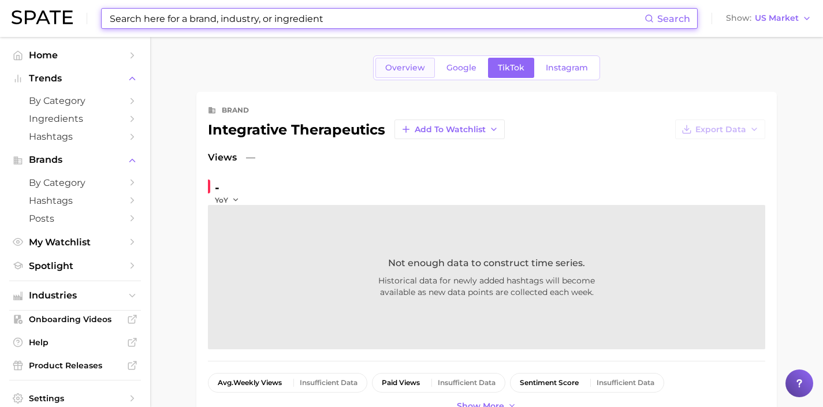
click at [400, 71] on span "Overview" at bounding box center [405, 68] width 40 height 10
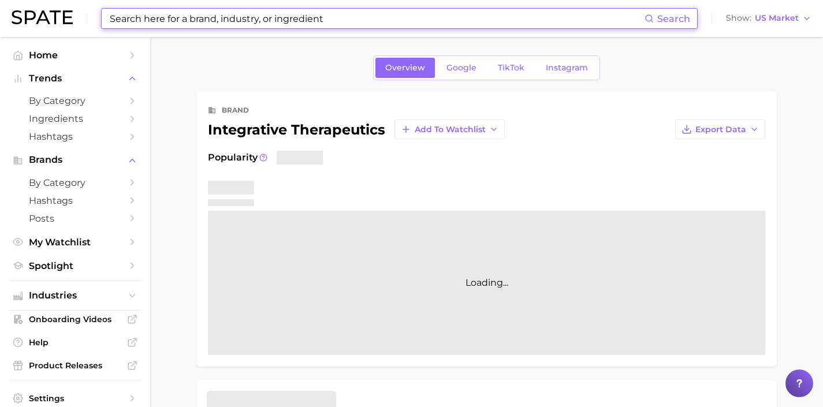
click at [282, 14] on input at bounding box center [377, 19] width 536 height 20
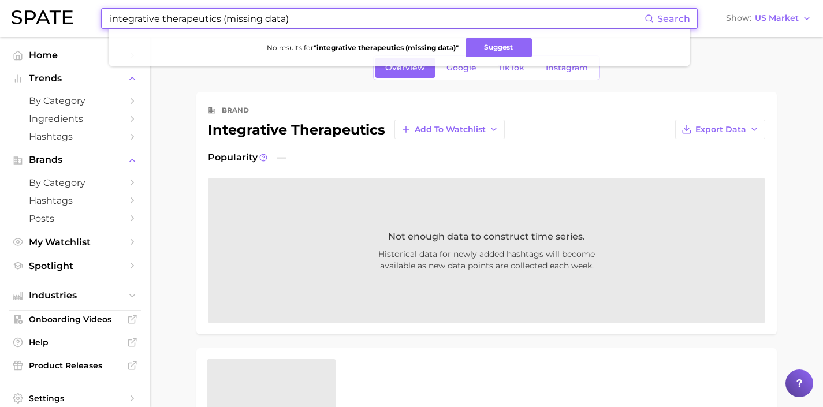
click at [226, 21] on input "integrative therapeutics (missing data)" at bounding box center [377, 19] width 536 height 20
click at [512, 42] on button "Suggest" at bounding box center [526, 47] width 66 height 19
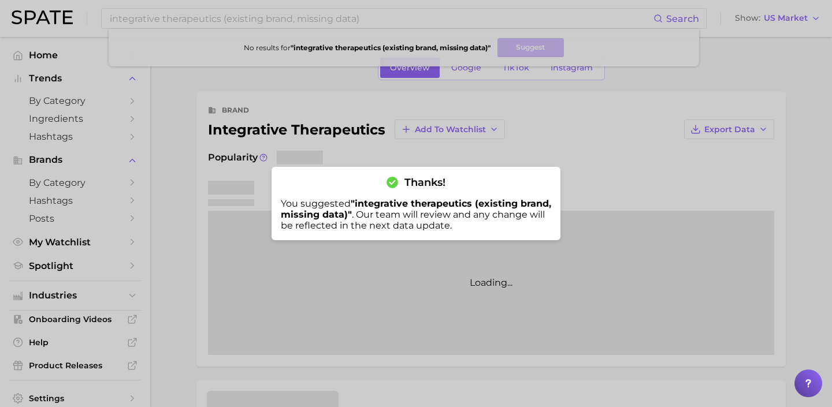
click at [224, 16] on div at bounding box center [416, 203] width 832 height 407
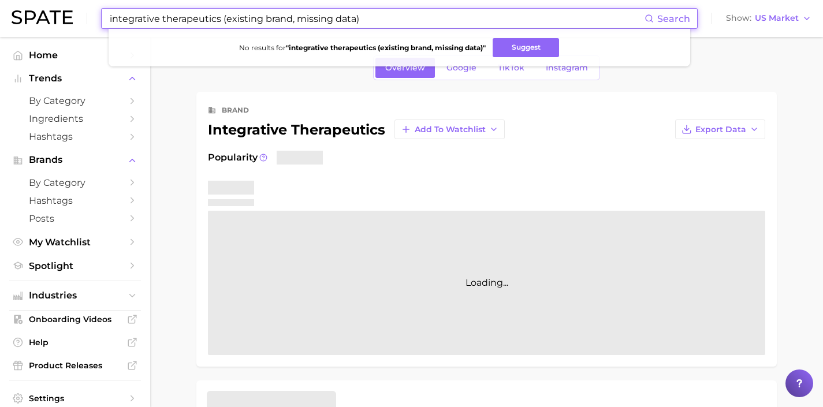
drag, startPoint x: 374, startPoint y: 20, endPoint x: 21, endPoint y: 9, distance: 352.6
click at [22, 9] on div "integrative therapeutics (existing brand, missing data) Search No results for "…" at bounding box center [412, 18] width 800 height 37
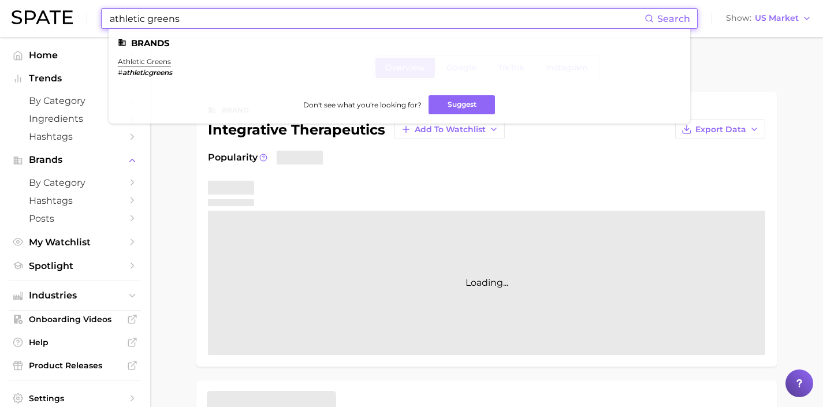
drag, startPoint x: 256, startPoint y: 15, endPoint x: 68, endPoint y: 8, distance: 189.0
click at [68, 8] on div "athletic greens Search Brands athletic greens # athleticgreens Don't see what y…" at bounding box center [412, 18] width 800 height 37
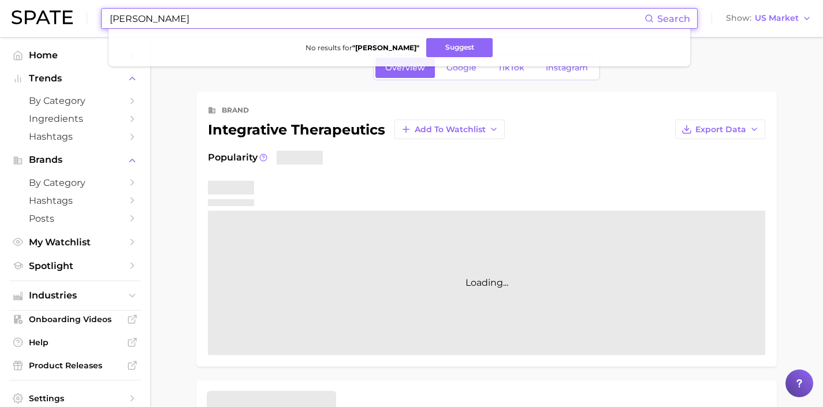
click at [97, 3] on div "kris jenner Search No results for " kris jenner " Suggest Show US Market" at bounding box center [412, 18] width 800 height 37
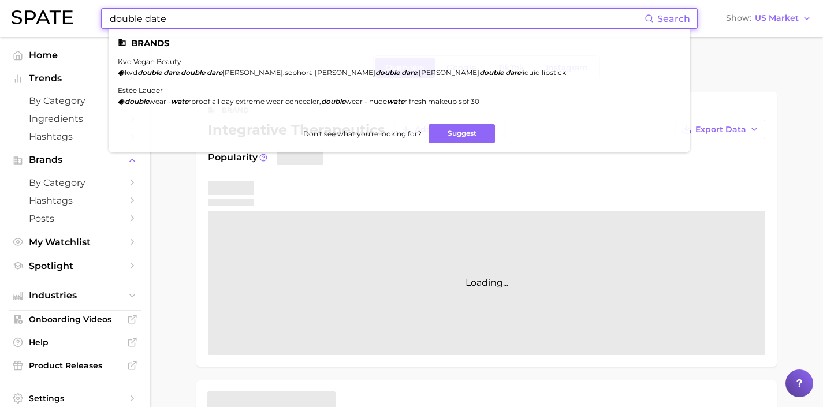
drag, startPoint x: 241, startPoint y: 17, endPoint x: 91, endPoint y: -2, distance: 151.4
click at [91, 0] on html "double date Search Brands kvd vegan beauty kvd double dare , double dare kat vo…" at bounding box center [411, 203] width 823 height 407
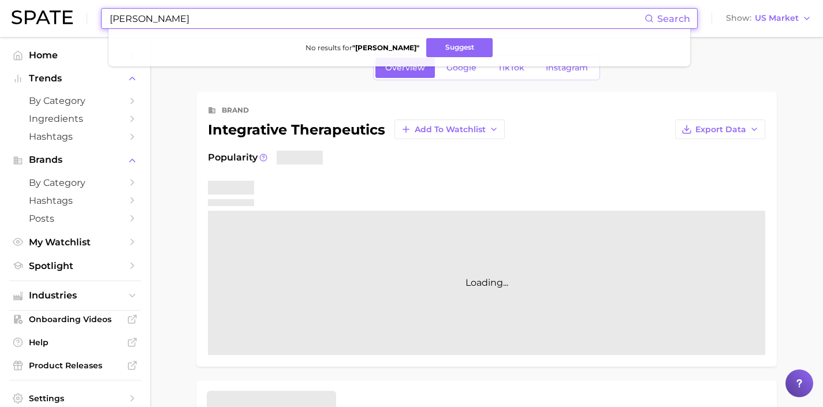
drag, startPoint x: 288, startPoint y: 16, endPoint x: 37, endPoint y: 5, distance: 250.9
click at [37, 5] on div "orlando bloom Search No results for " orlando bloom " Suggest Show US Market" at bounding box center [412, 18] width 800 height 37
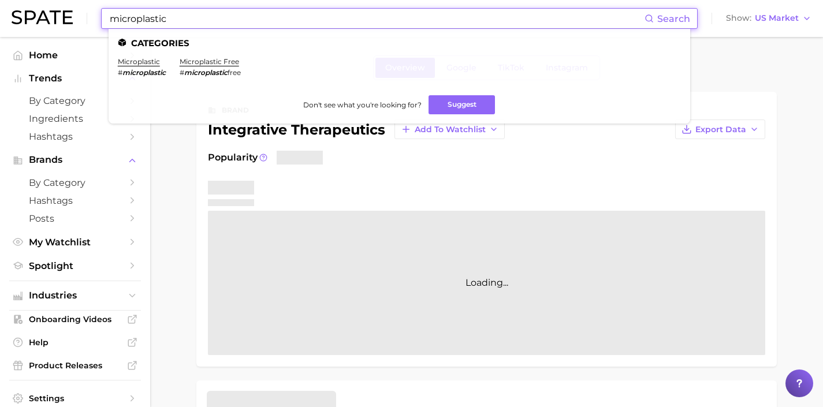
drag, startPoint x: 261, startPoint y: 16, endPoint x: 46, endPoint y: 9, distance: 215.0
click at [46, 9] on div "microplastic Search Categories microplastic # microplastic microplastic free # …" at bounding box center [412, 18] width 800 height 37
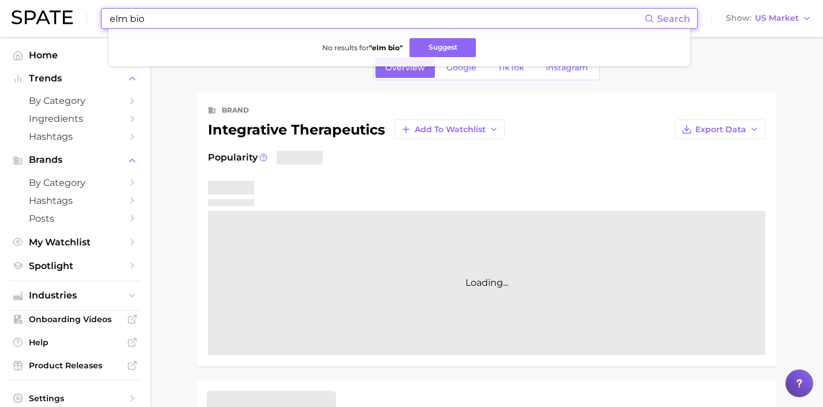
drag, startPoint x: 123, startPoint y: 10, endPoint x: 0, endPoint y: -18, distance: 126.4
click at [0, 0] on html "elm bio Search No results for " elm bio " Suggest Show US Market Home Trends by…" at bounding box center [411, 203] width 823 height 407
drag, startPoint x: 212, startPoint y: 23, endPoint x: 5, endPoint y: 8, distance: 207.9
click at [5, 8] on header "krigler Search No results for " krigler " Suggest Show US Market" at bounding box center [411, 18] width 823 height 37
drag, startPoint x: 240, startPoint y: 17, endPoint x: 31, endPoint y: 2, distance: 209.1
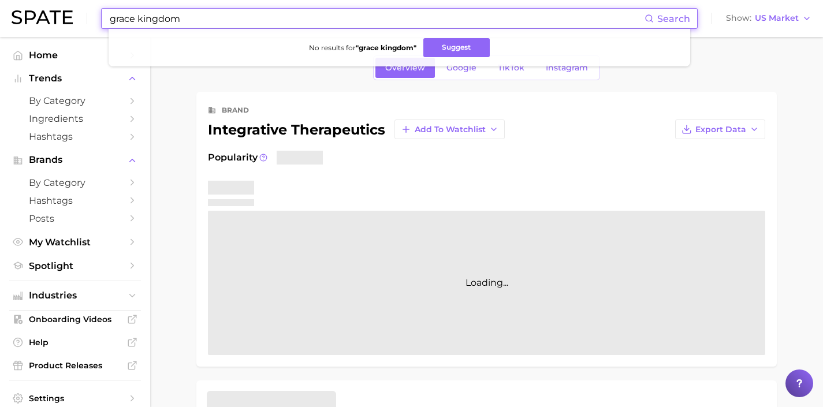
click at [32, 2] on div "grace kingdom Search No results for " grace kingdom " Suggest Show US Market" at bounding box center [412, 18] width 800 height 37
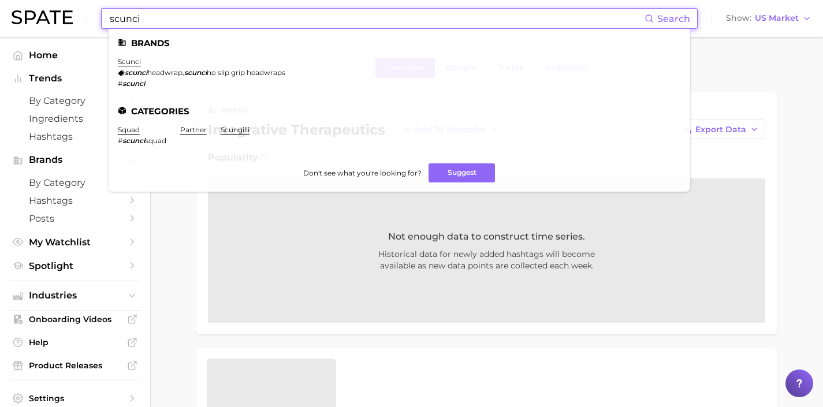
type input "scunci"
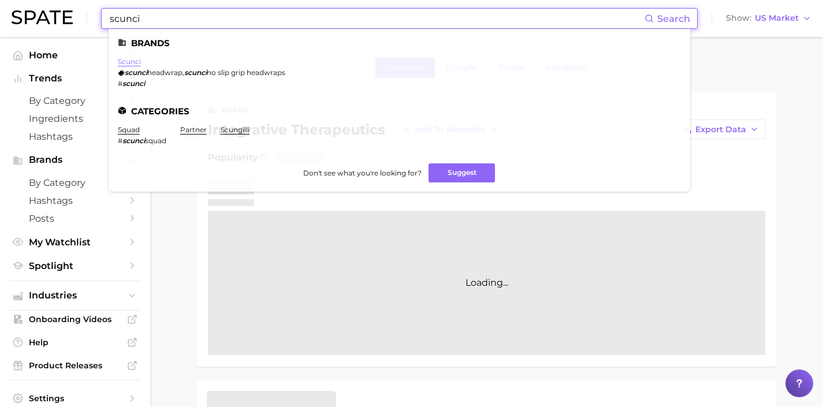
click at [131, 61] on link "scunci" at bounding box center [129, 61] width 23 height 9
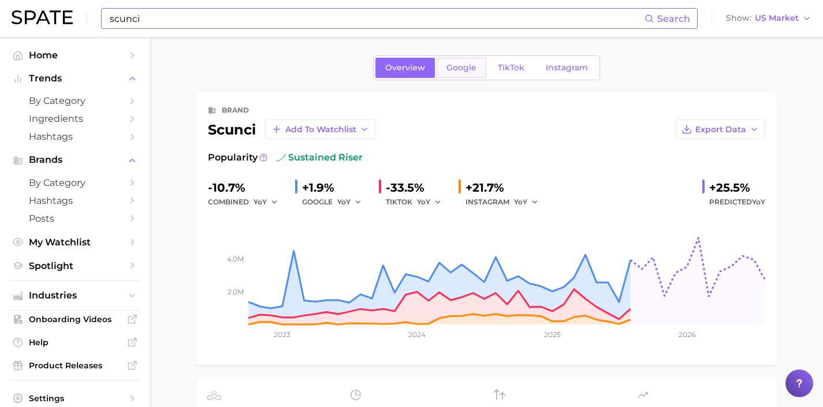
click at [464, 69] on span "Google" at bounding box center [462, 68] width 30 height 10
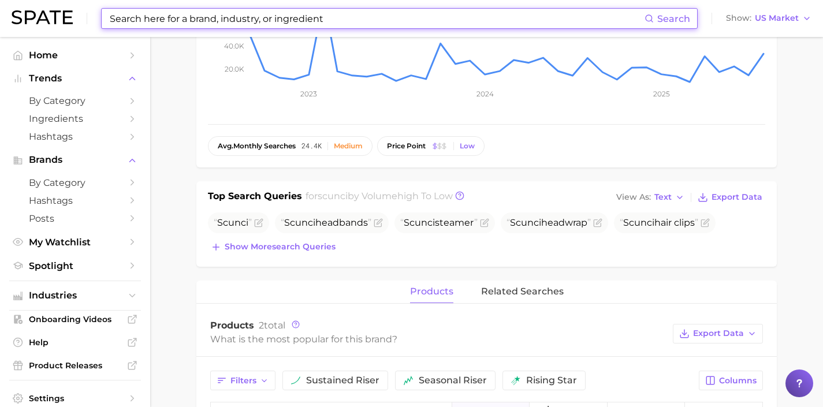
scroll to position [239, 0]
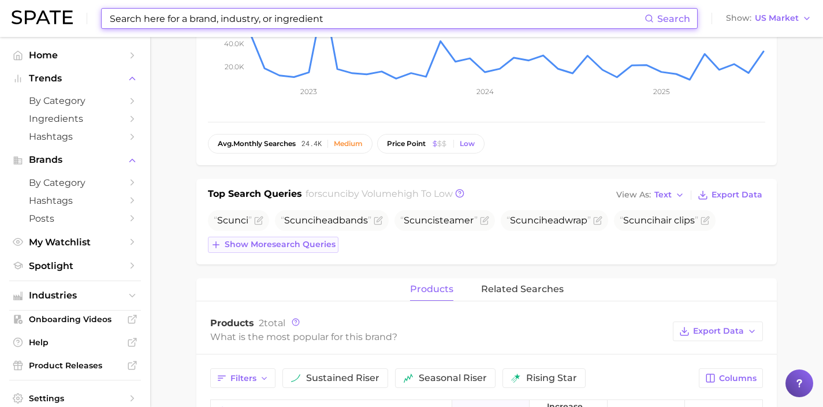
click at [304, 241] on span "Show more search queries" at bounding box center [280, 245] width 111 height 10
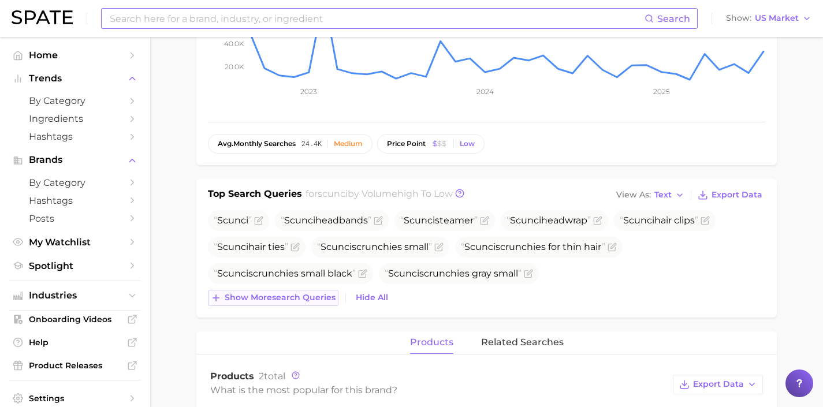
click at [296, 293] on span "Show more search queries" at bounding box center [280, 298] width 111 height 10
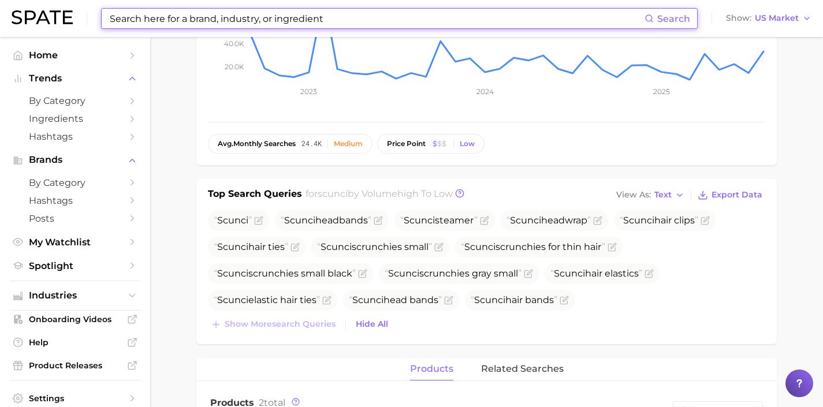
click at [191, 17] on input at bounding box center [377, 19] width 536 height 20
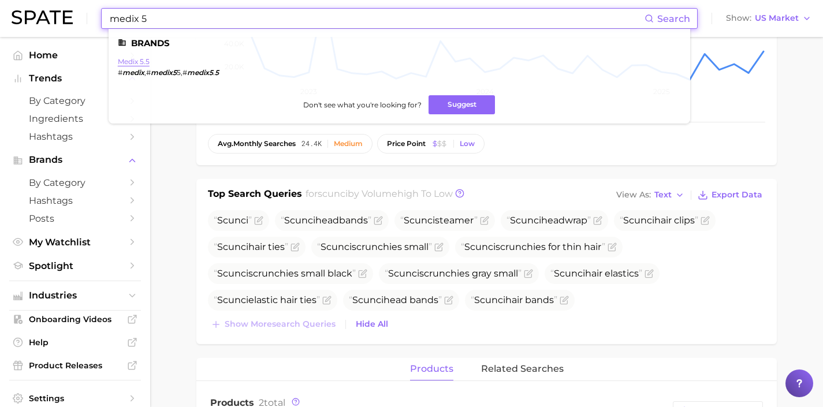
type input "medix 5"
click at [131, 60] on link "medix 5.5" at bounding box center [134, 61] width 32 height 9
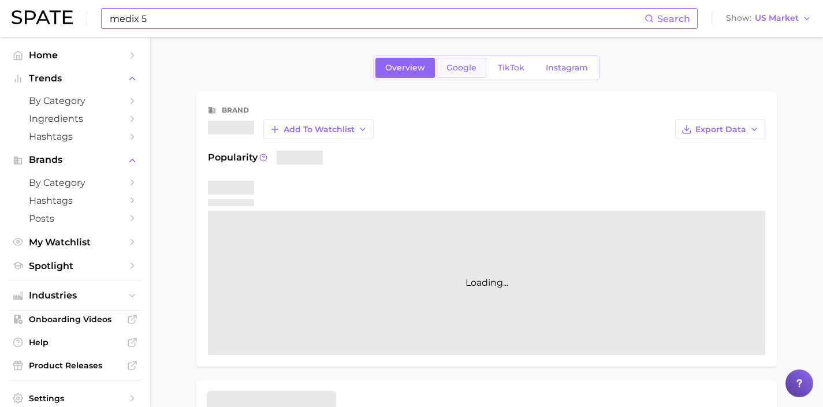
click at [461, 67] on span "Google" at bounding box center [462, 68] width 30 height 10
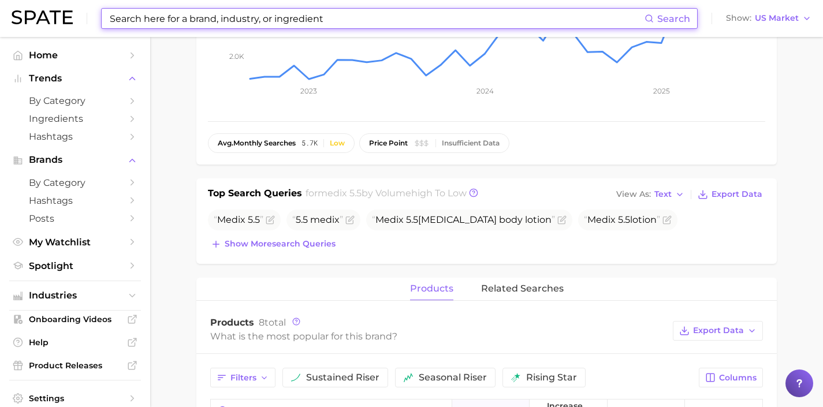
scroll to position [331, 0]
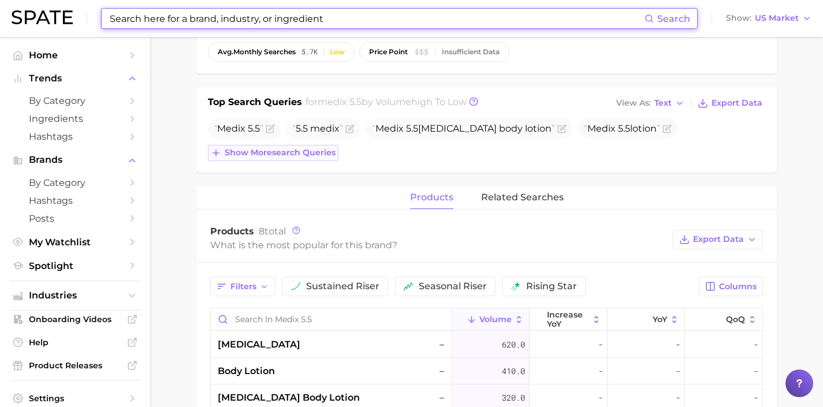
click at [307, 157] on span "Show more search queries" at bounding box center [280, 153] width 111 height 10
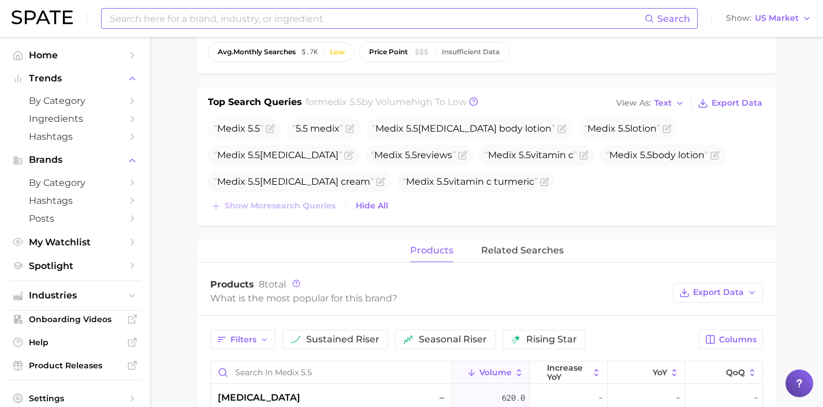
click at [239, 20] on input at bounding box center [377, 19] width 536 height 20
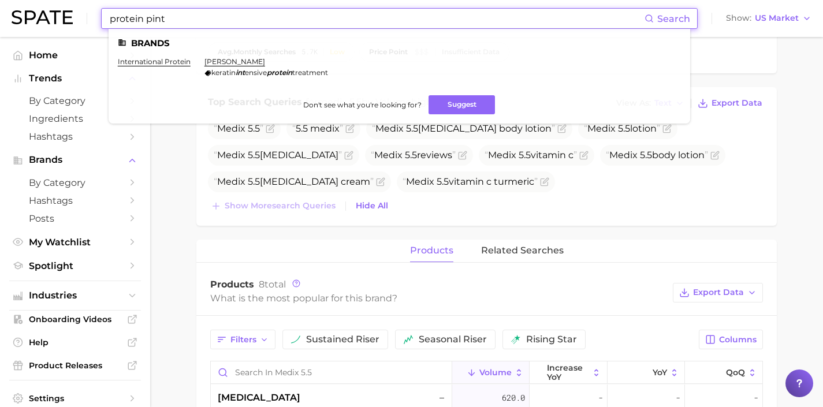
drag, startPoint x: 252, startPoint y: 16, endPoint x: 109, endPoint y: 14, distance: 143.3
click at [109, 14] on input "protein pint" at bounding box center [377, 19] width 536 height 20
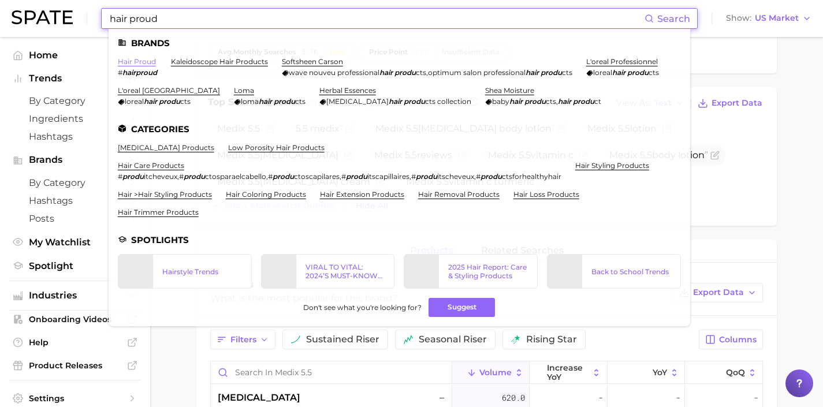
type input "hair proud"
click at [151, 63] on link "hair proud" at bounding box center [137, 61] width 38 height 9
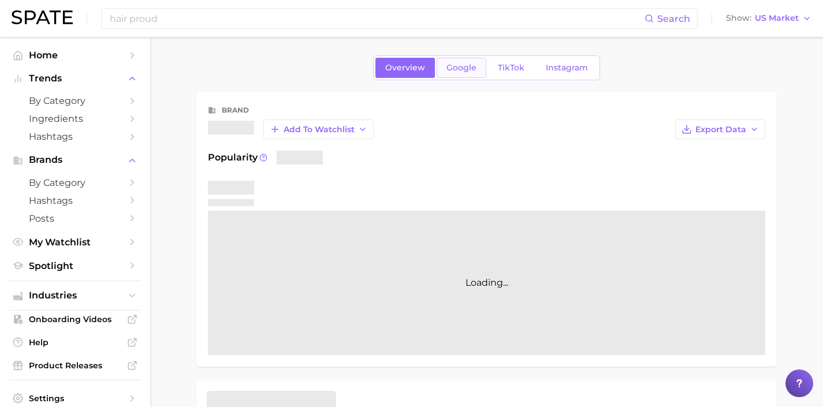
click at [465, 70] on span "Google" at bounding box center [462, 68] width 30 height 10
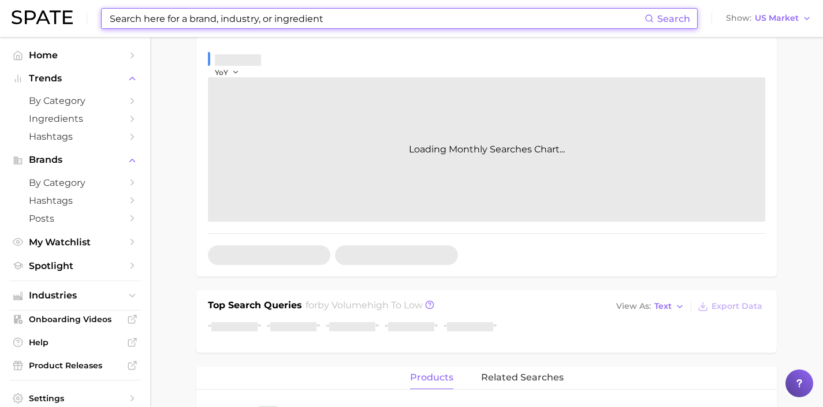
scroll to position [161, 0]
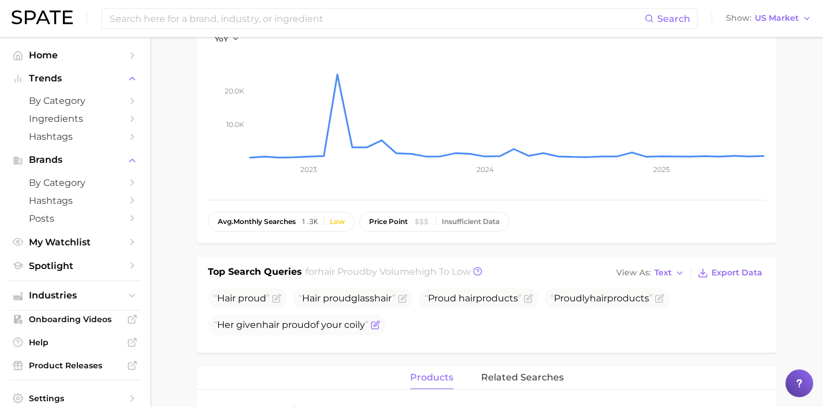
drag, startPoint x: 370, startPoint y: 326, endPoint x: 218, endPoint y: 329, distance: 152.5
click at [218, 329] on span "Her given hair proud of your coily" at bounding box center [291, 324] width 155 height 11
copy span "Her given hair proud of your coily"
click at [379, 325] on icon "Flag as miscategorized or irrelevant" at bounding box center [375, 325] width 9 height 9
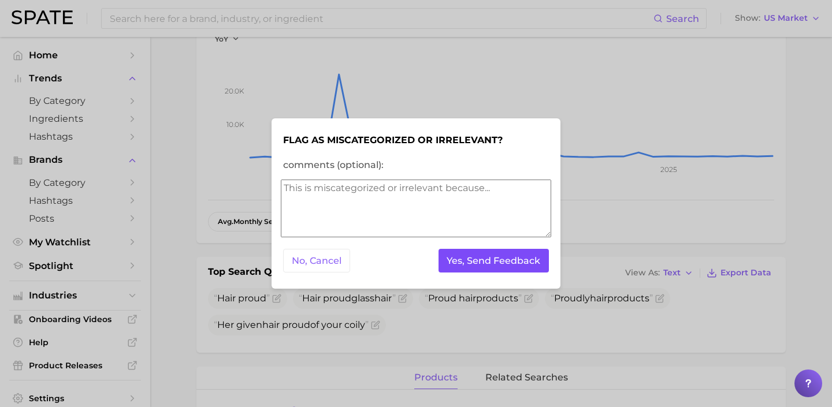
click at [469, 256] on button "Yes, Send Feedback" at bounding box center [493, 261] width 111 height 24
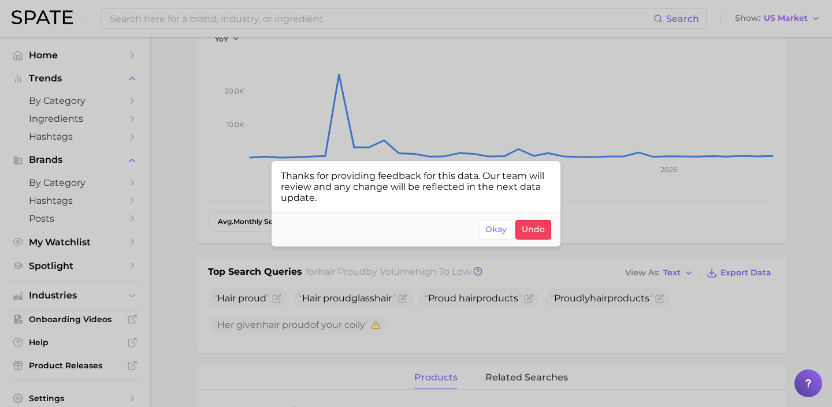
click at [254, 13] on div at bounding box center [416, 203] width 832 height 407
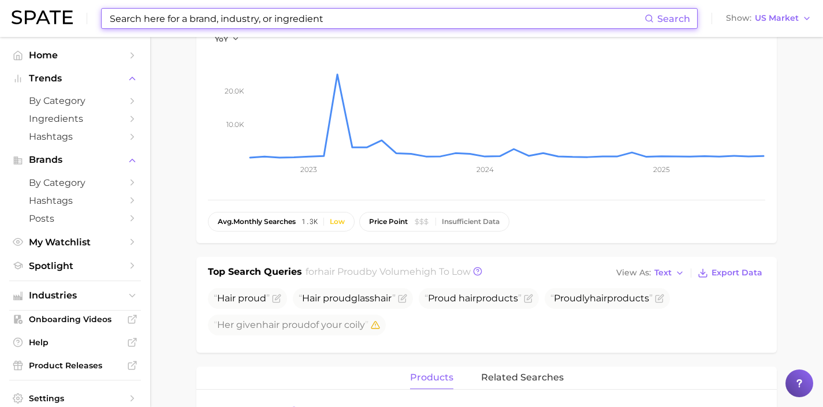
click at [264, 17] on input at bounding box center [377, 19] width 536 height 20
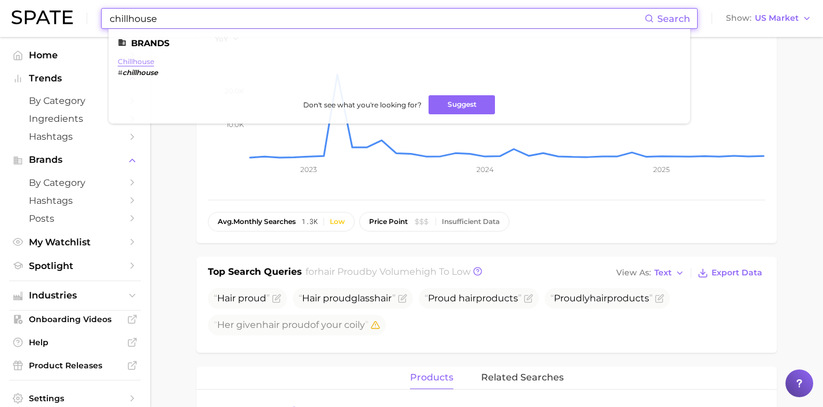
type input "chillhouse"
click at [133, 58] on link "chillhouse" at bounding box center [136, 61] width 36 height 9
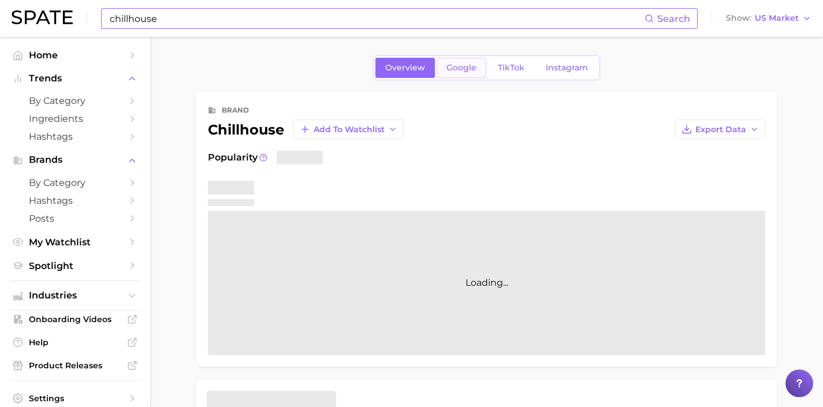
click at [448, 65] on span "Google" at bounding box center [462, 68] width 30 height 10
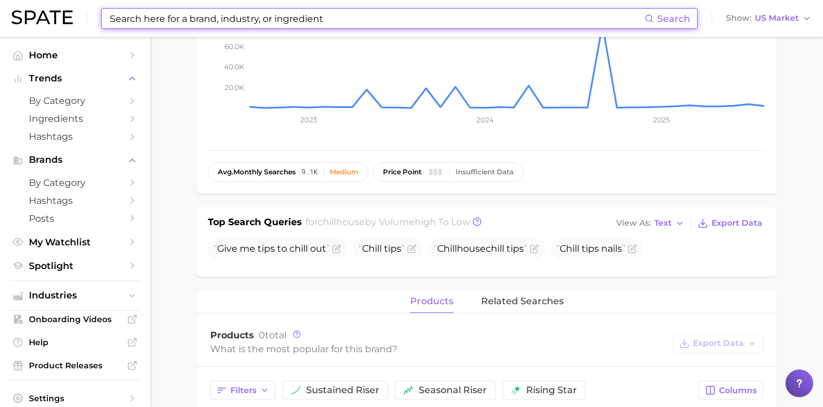
scroll to position [216, 0]
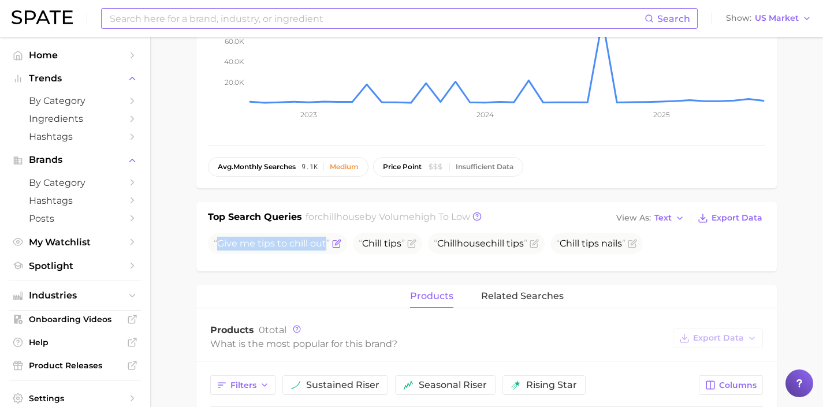
drag, startPoint x: 326, startPoint y: 244, endPoint x: 214, endPoint y: 243, distance: 111.5
click at [214, 243] on span "Give me tips to chill out" at bounding box center [272, 243] width 116 height 11
copy span "Give me tips to chill out"
click at [334, 241] on icon "Flag as miscategorized or irrelevant" at bounding box center [336, 243] width 9 height 9
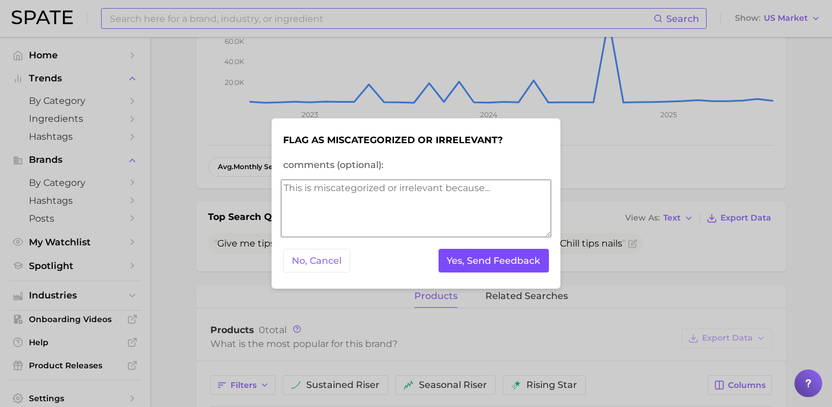
click at [458, 261] on button "Yes, Send Feedback" at bounding box center [493, 261] width 111 height 24
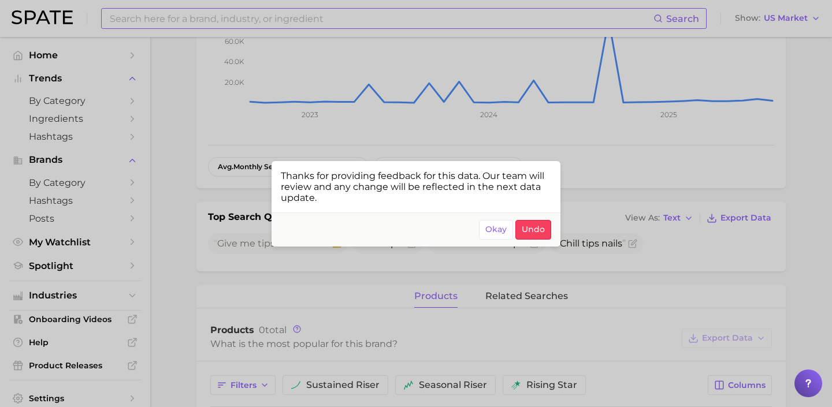
click at [237, 10] on div at bounding box center [416, 203] width 832 height 407
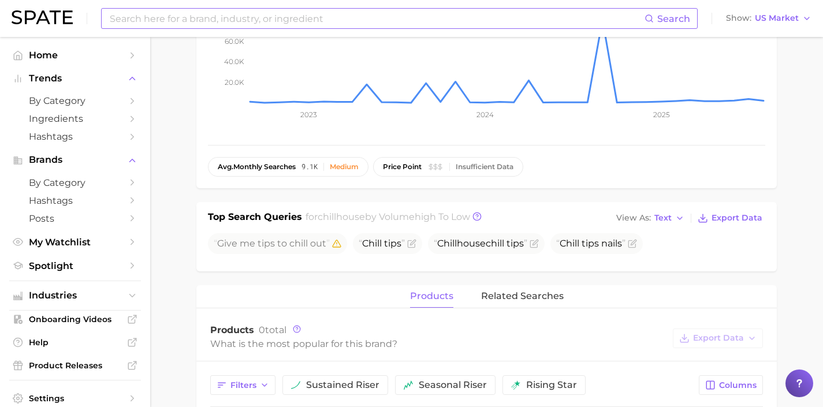
click at [252, 18] on input at bounding box center [377, 19] width 536 height 20
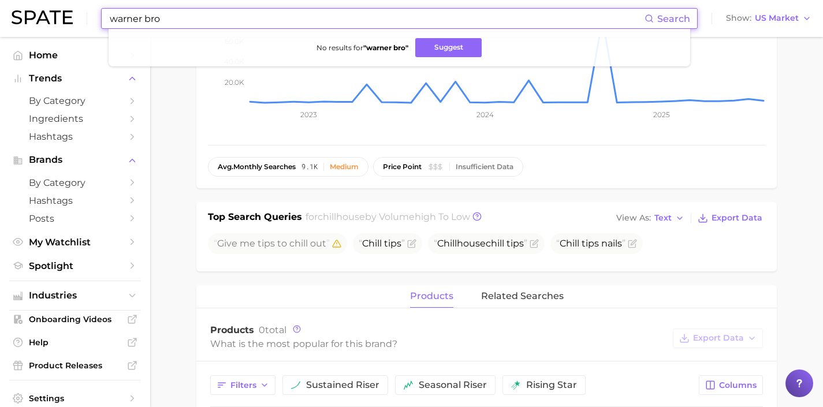
drag, startPoint x: 210, startPoint y: 18, endPoint x: 45, endPoint y: 13, distance: 164.7
click at [45, 13] on div "warner bro Search No results for " warner bro " Suggest Show US Market" at bounding box center [412, 18] width 800 height 37
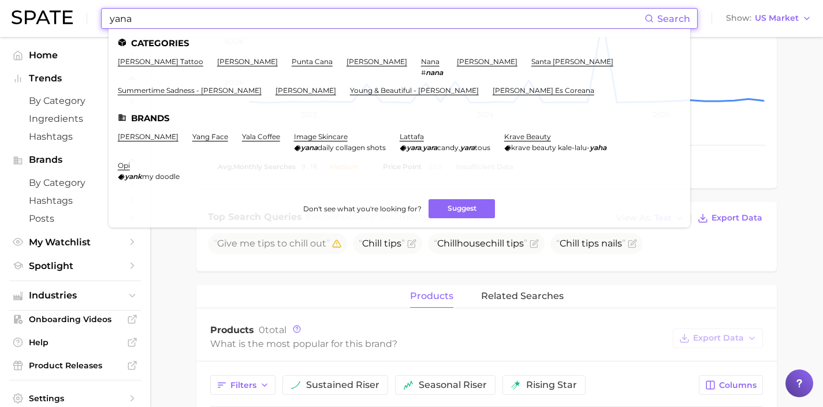
drag, startPoint x: 259, startPoint y: 20, endPoint x: 36, endPoint y: 10, distance: 223.2
click at [36, 10] on div "yana Search Categories yin yang tattoo matthew yang punta cana lana del rey nan…" at bounding box center [412, 18] width 800 height 37
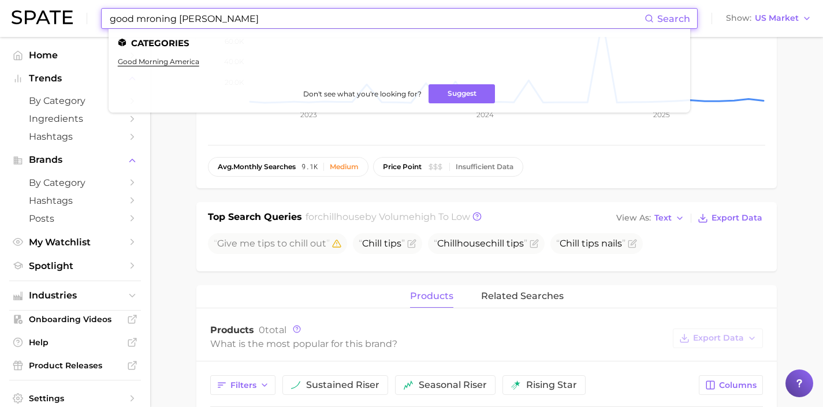
drag, startPoint x: 250, startPoint y: 22, endPoint x: 103, endPoint y: 9, distance: 147.3
click at [103, 9] on div "good mroning ameroca Search Categories good morning america Don't see what you'…" at bounding box center [399, 18] width 597 height 21
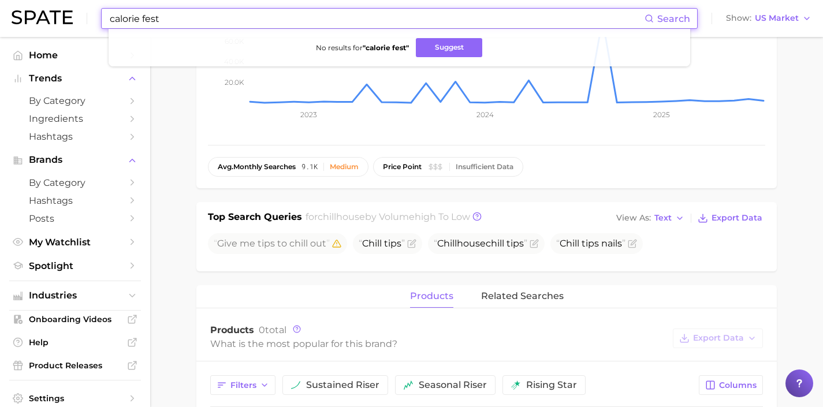
drag, startPoint x: 189, startPoint y: 17, endPoint x: 25, endPoint y: 15, distance: 164.1
click at [25, 15] on div "calorie fest Search No results for " calorie fest " Suggest Show US Market" at bounding box center [412, 18] width 800 height 37
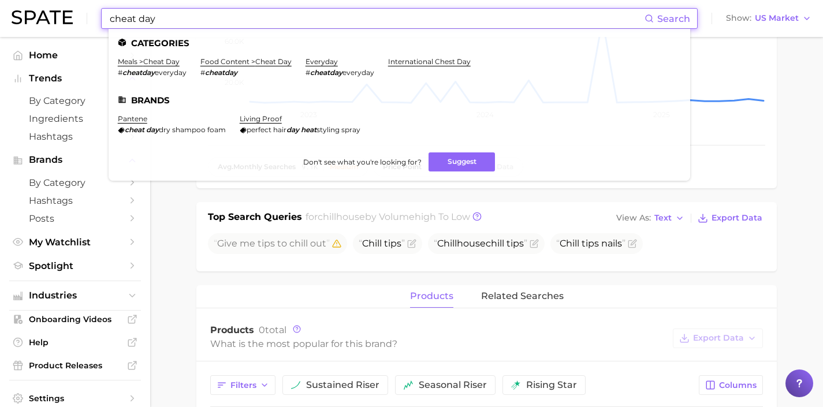
drag, startPoint x: 253, startPoint y: 18, endPoint x: 5, endPoint y: 6, distance: 248.7
click at [5, 6] on header "cheat day Search Categories meals > cheat day # cheatday everyday food content …" at bounding box center [411, 18] width 823 height 37
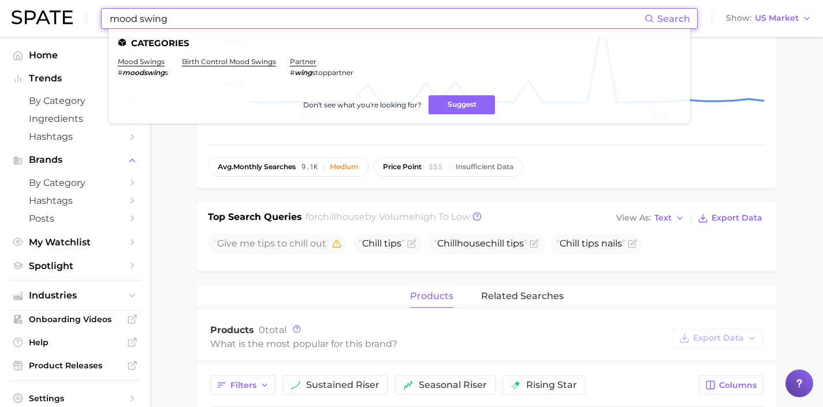
drag, startPoint x: 230, startPoint y: 19, endPoint x: 12, endPoint y: 9, distance: 218.6
click at [12, 9] on div "mood swing Search Categories mood swings # moodswing s birth control mood swing…" at bounding box center [412, 18] width 800 height 37
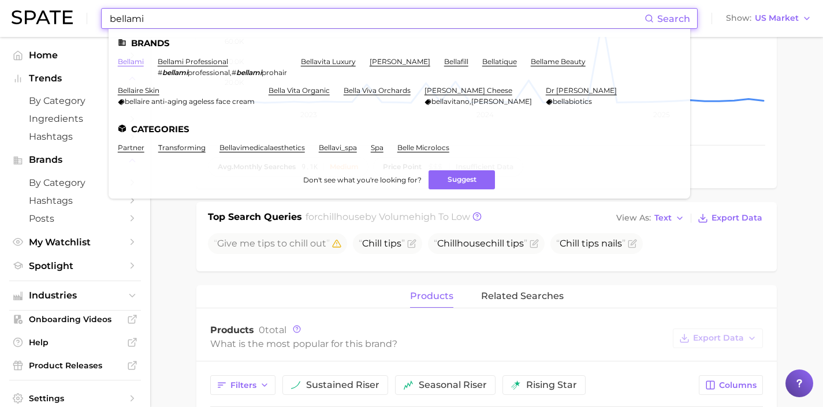
type input "bellami"
click at [134, 64] on link "bellami" at bounding box center [131, 61] width 26 height 9
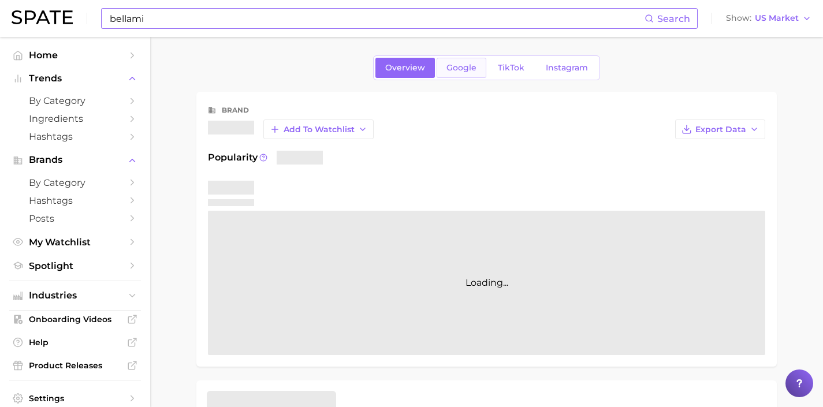
click at [473, 73] on link "Google" at bounding box center [462, 68] width 50 height 20
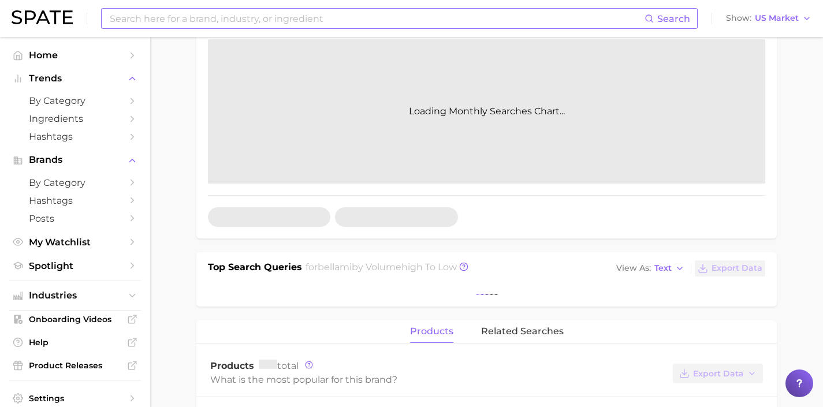
scroll to position [385, 0]
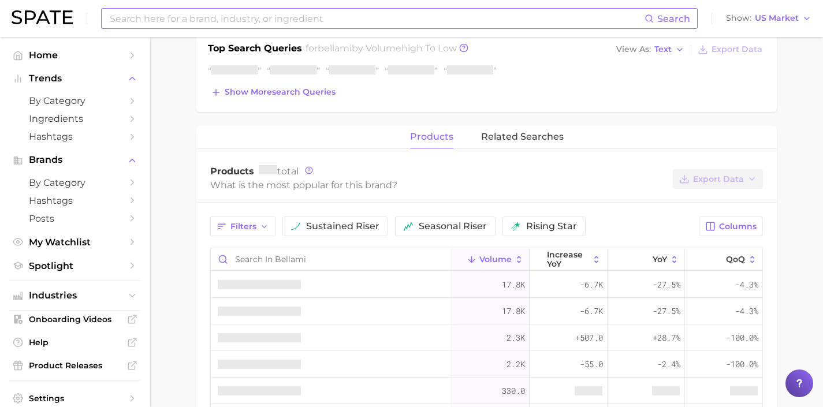
click at [285, 103] on div "Top Search Queries for bellami by Volume high to low View As Text Export Data S…" at bounding box center [486, 73] width 581 height 79
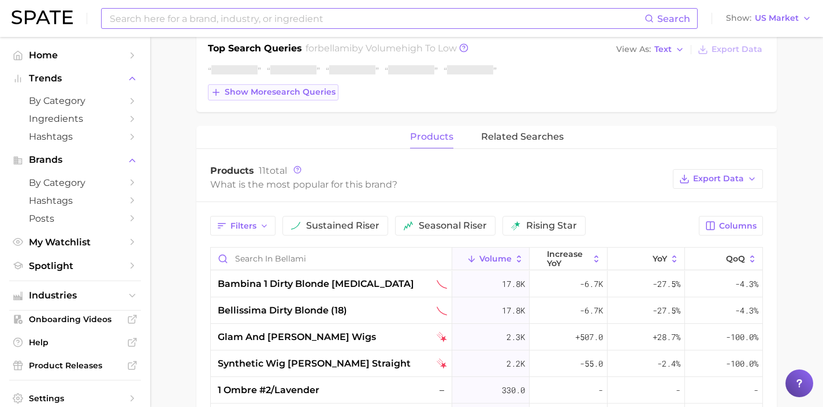
click at [288, 99] on button "Show more search queries" at bounding box center [273, 92] width 131 height 16
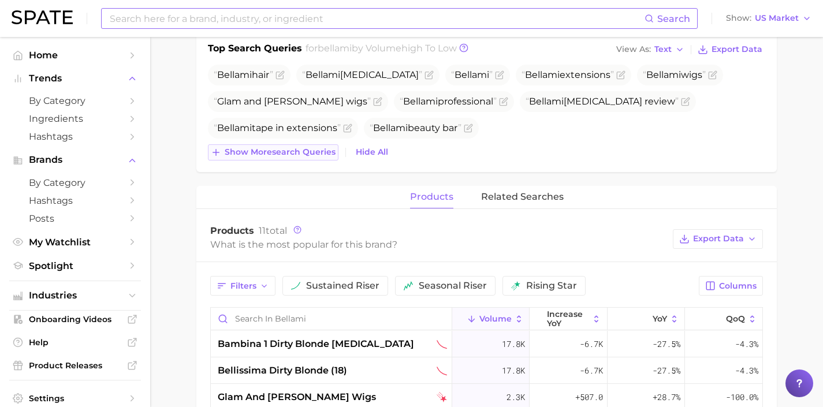
click at [304, 153] on span "Show more search queries" at bounding box center [280, 152] width 111 height 10
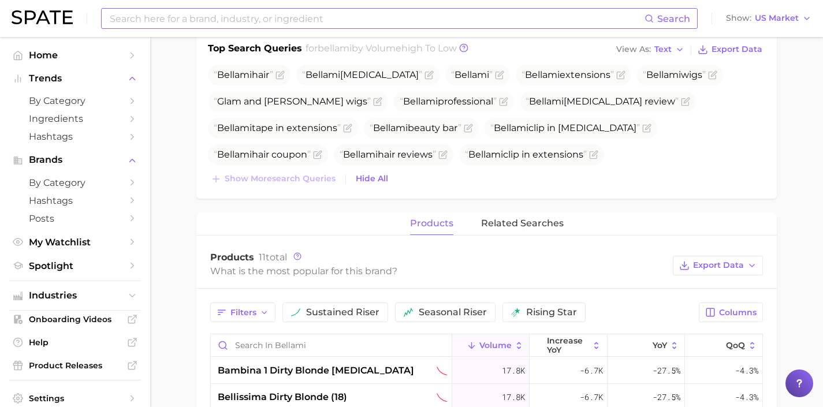
click at [230, 12] on input at bounding box center [377, 19] width 536 height 20
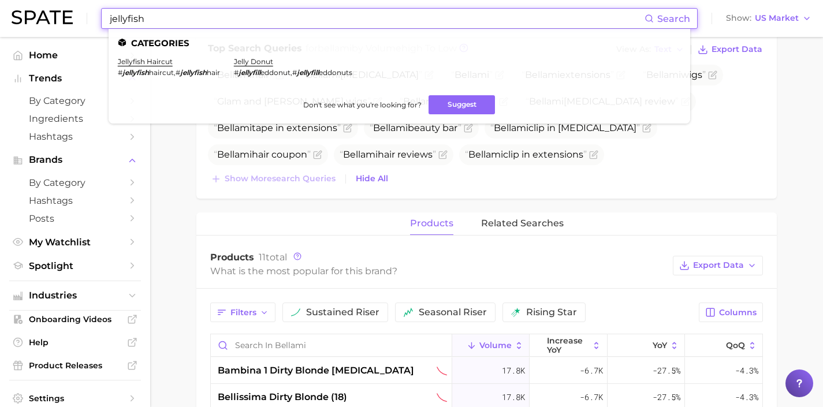
drag, startPoint x: 222, startPoint y: 18, endPoint x: 101, endPoint y: 21, distance: 121.3
click at [101, 21] on div "jellyfish Search Categories jellyfish haircut # jellyfish haircut , # jellyfish…" at bounding box center [399, 18] width 597 height 21
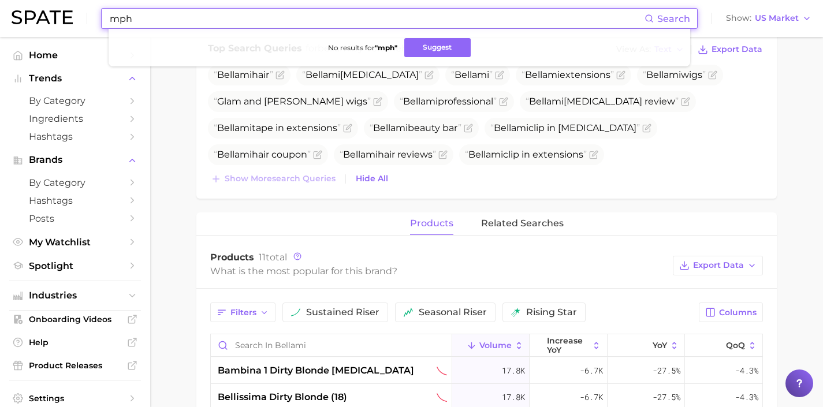
drag, startPoint x: 240, startPoint y: 16, endPoint x: 9, endPoint y: 14, distance: 231.7
click at [9, 14] on header "mph Search No results for " mph " Suggest Show US Market" at bounding box center [411, 18] width 823 height 37
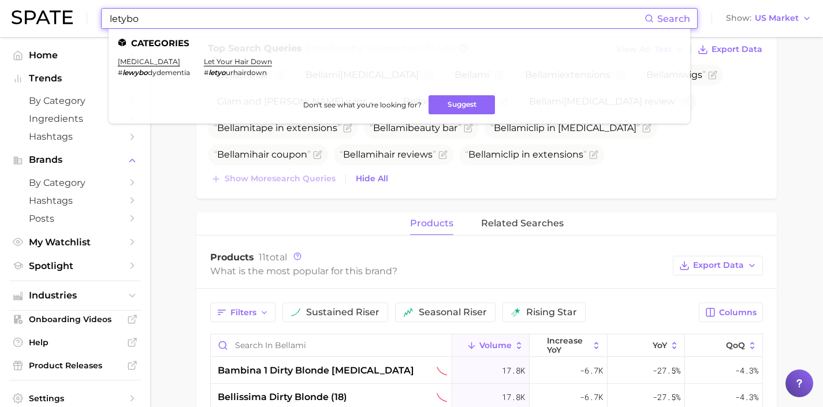
drag, startPoint x: 235, startPoint y: 17, endPoint x: 38, endPoint y: 16, distance: 196.4
click at [38, 16] on div "letybo Search Categories lewy body dementia # lewybo dydementia let your hair d…" at bounding box center [412, 18] width 800 height 37
drag, startPoint x: 250, startPoint y: 15, endPoint x: 44, endPoint y: 17, distance: 205.1
click at [45, 17] on div "xeomin Search Categories xeomin # xeomin Don't see what you're looking for? Sug…" at bounding box center [412, 18] width 800 height 37
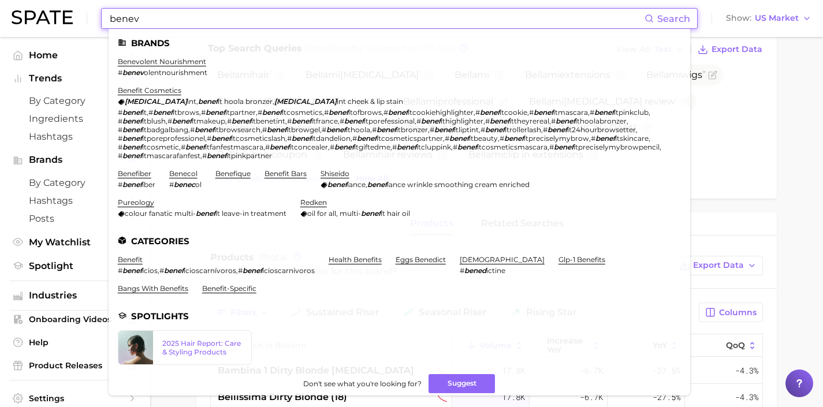
drag, startPoint x: 214, startPoint y: 16, endPoint x: 13, endPoint y: 15, distance: 201.0
click at [13, 15] on div "benev Search Brands benevolent nourishment # benev olentnourishment benefit cos…" at bounding box center [412, 18] width 800 height 37
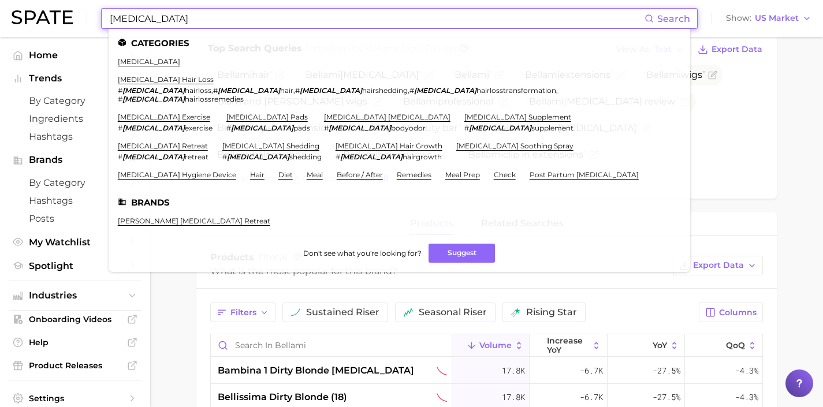
drag, startPoint x: 233, startPoint y: 17, endPoint x: 19, endPoint y: 10, distance: 214.4
click at [19, 10] on div "postpartum Search Categories postpartum postpartum hair loss # postpartum hairl…" at bounding box center [412, 18] width 800 height 37
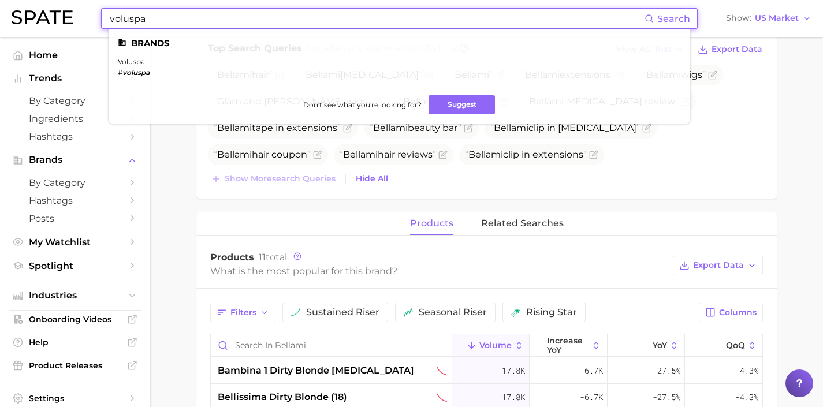
drag, startPoint x: 246, startPoint y: 20, endPoint x: 53, endPoint y: 1, distance: 194.5
click at [57, 3] on div "voluspa Search Brands voluspa # voluspa Don't see what you're looking for? Sugg…" at bounding box center [412, 18] width 800 height 37
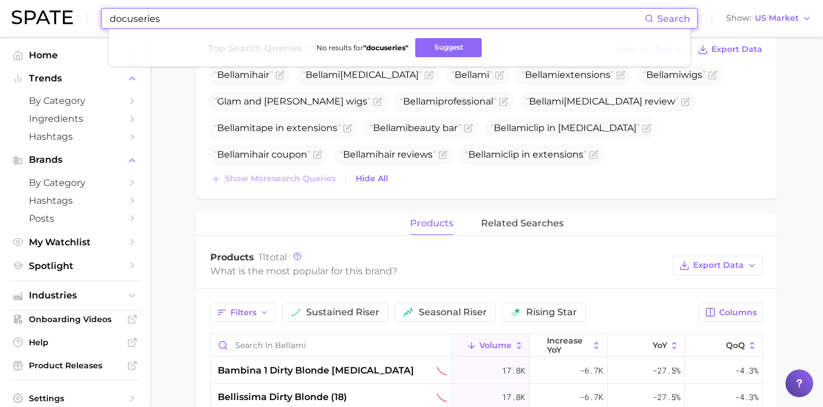
drag, startPoint x: 250, startPoint y: 21, endPoint x: 35, endPoint y: 3, distance: 215.0
click at [36, 3] on div "docuseries Search No results for " docuseries " Suggest Show US Market" at bounding box center [412, 18] width 800 height 37
paste input "Seasonal Affective Disorder"
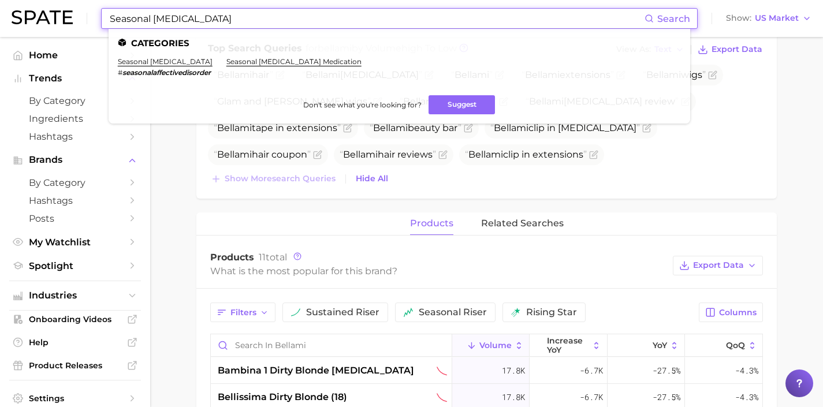
drag, startPoint x: 261, startPoint y: 24, endPoint x: 131, endPoint y: 20, distance: 129.5
click at [131, 20] on input "Seasonal Affective Disorder" at bounding box center [377, 19] width 536 height 20
drag, startPoint x: 248, startPoint y: 16, endPoint x: 66, endPoint y: 14, distance: 181.4
click at [66, 14] on div "Seasonal Affective Disorder Search Categories seasonal affective disorder # sea…" at bounding box center [412, 18] width 800 height 37
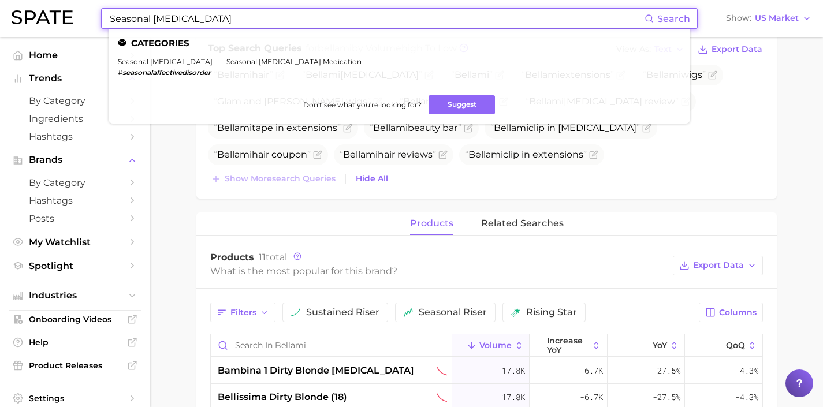
paste input "Cognitive Behavioral Therapy"
drag, startPoint x: 269, startPoint y: 27, endPoint x: 68, endPoint y: 14, distance: 201.4
click at [68, 14] on div "Cognitive Behavioral Therapy Search Categories cognitive behavioral therapy # c…" at bounding box center [412, 18] width 800 height 37
type input "rahasya"
